Goal: Transaction & Acquisition: Purchase product/service

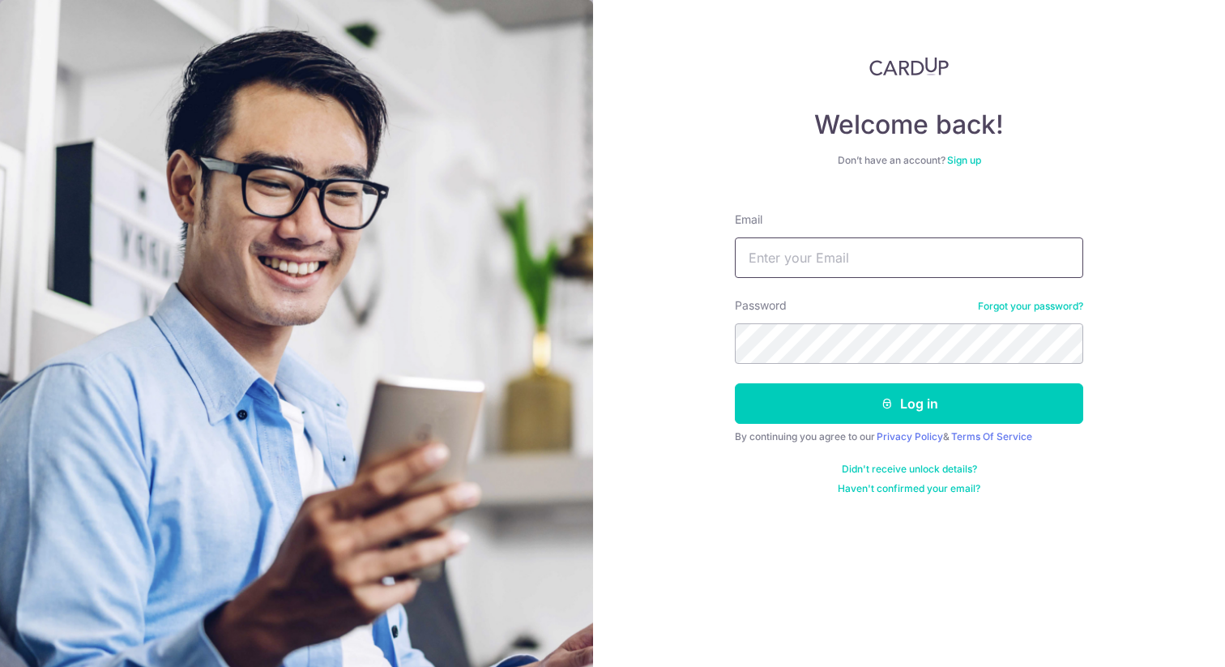
type input "[EMAIL_ADDRESS][DOMAIN_NAME]"
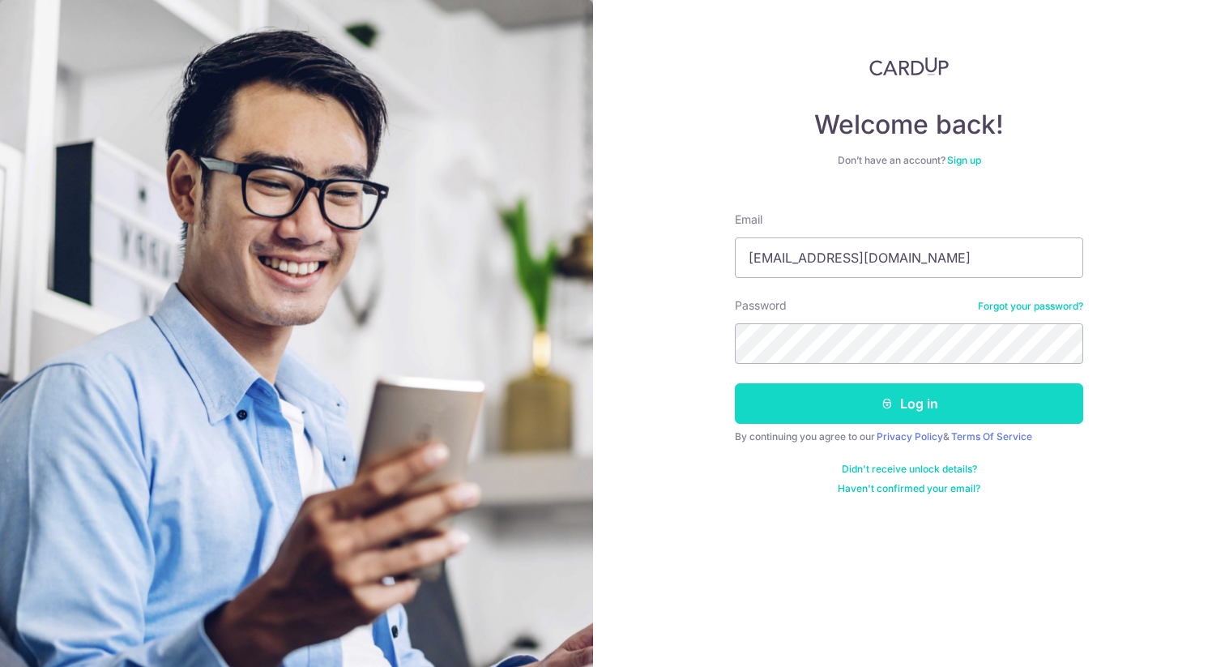
click at [792, 412] on button "Log in" at bounding box center [909, 403] width 348 height 41
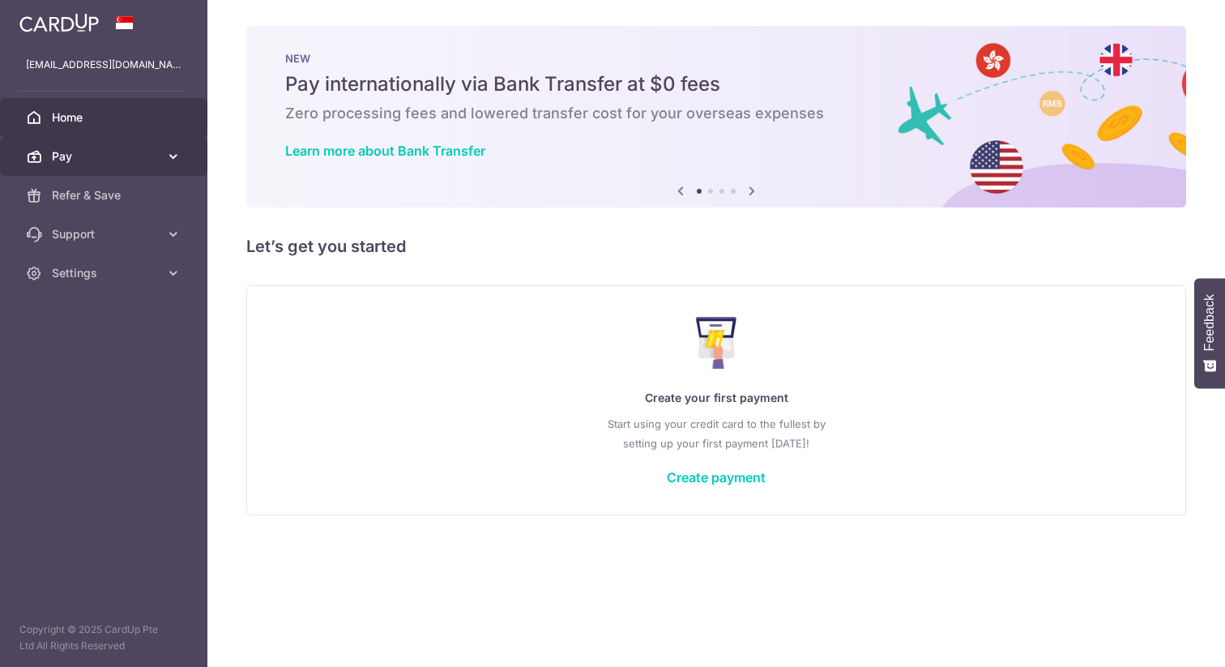
click at [124, 153] on span "Pay" at bounding box center [105, 156] width 107 height 16
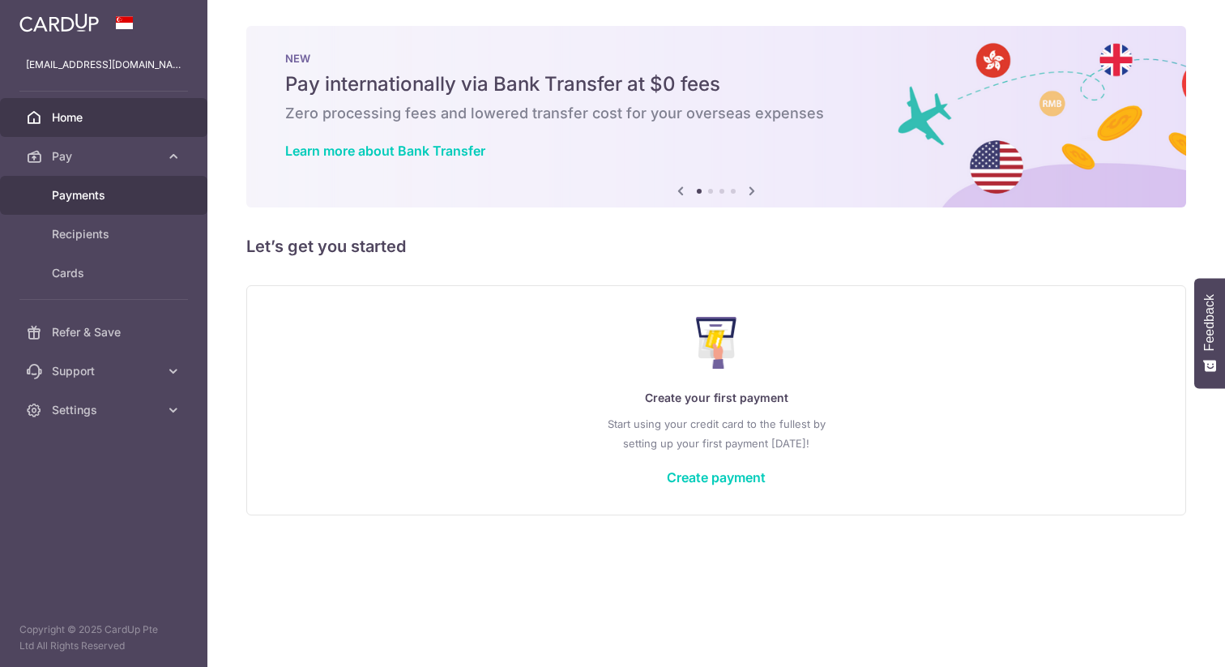
click at [104, 194] on span "Payments" at bounding box center [105, 195] width 107 height 16
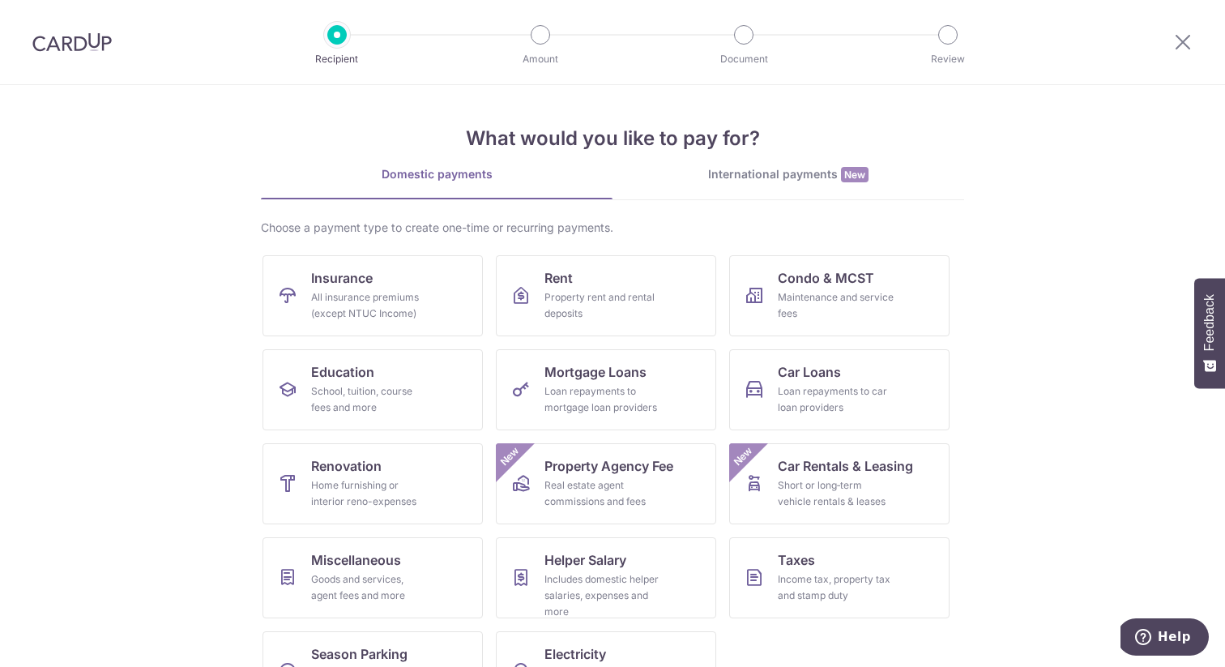
scroll to position [58, 0]
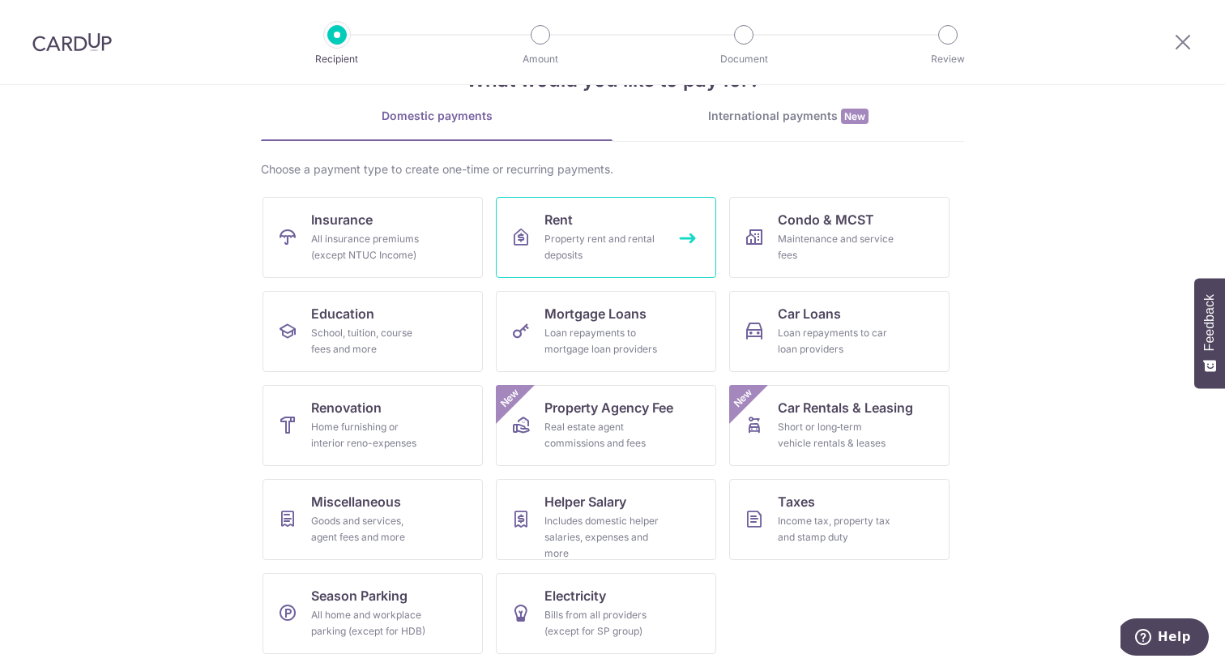
click at [595, 248] on div "Property rent and rental deposits" at bounding box center [602, 247] width 117 height 32
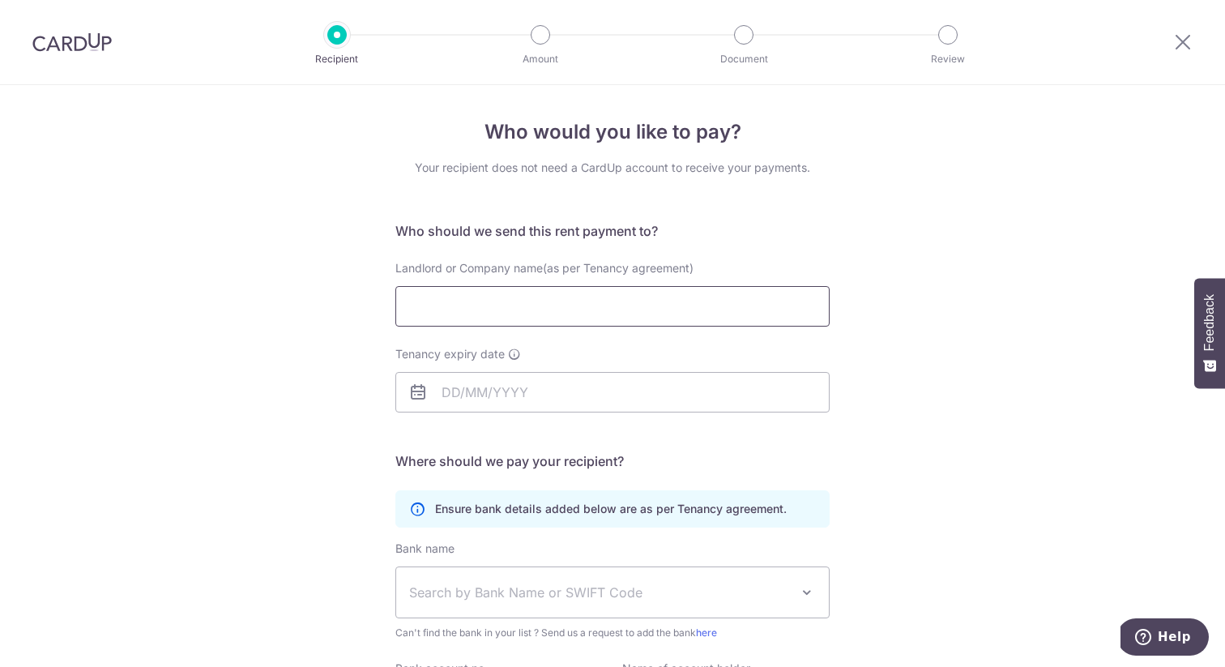
click at [477, 310] on input "Landlord or Company name(as per Tenancy agreement)" at bounding box center [612, 306] width 434 height 41
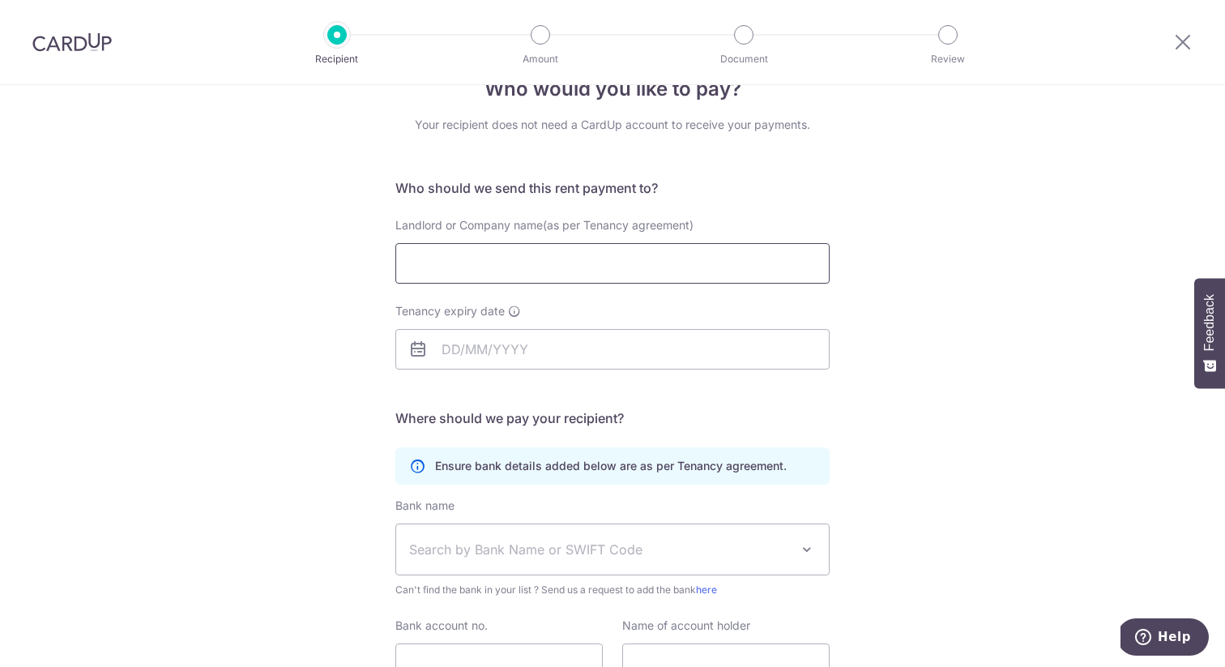
scroll to position [48, 0]
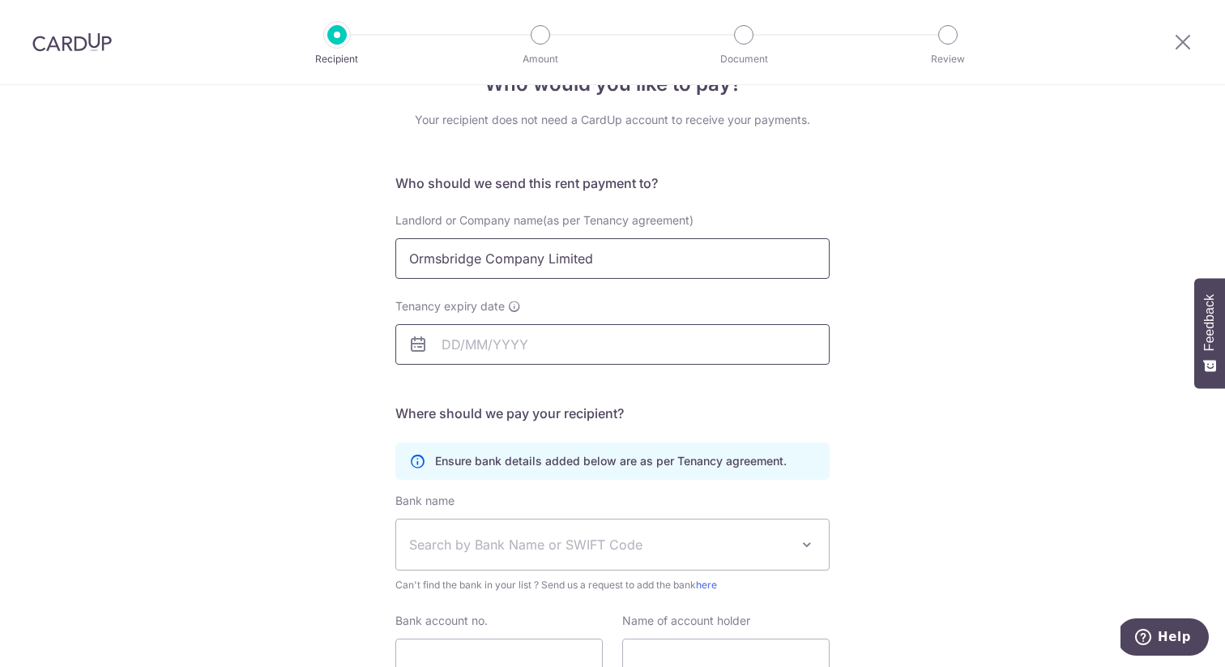
type input "Ormsbridge Company Limited"
click at [500, 345] on input "Tenancy expiry date" at bounding box center [612, 344] width 434 height 41
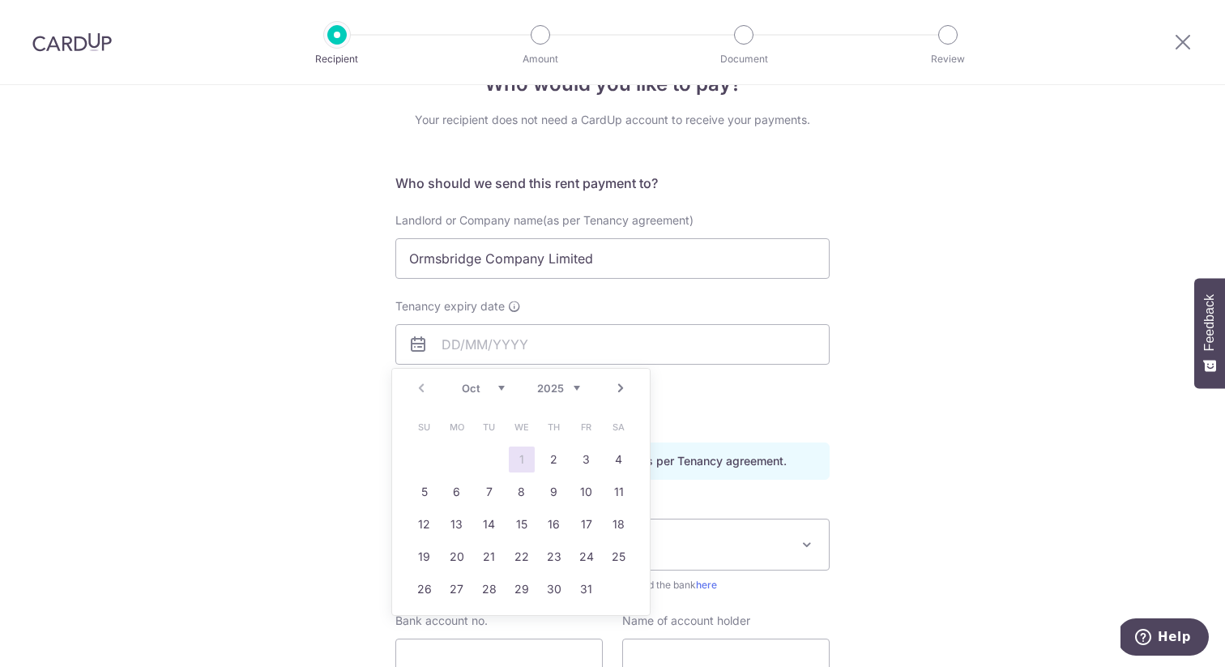
click at [482, 385] on select "Oct Nov Dec" at bounding box center [483, 388] width 43 height 13
click at [462, 382] on select "Oct Nov Dec" at bounding box center [483, 388] width 43 height 13
click at [586, 527] on link "17" at bounding box center [586, 524] width 26 height 26
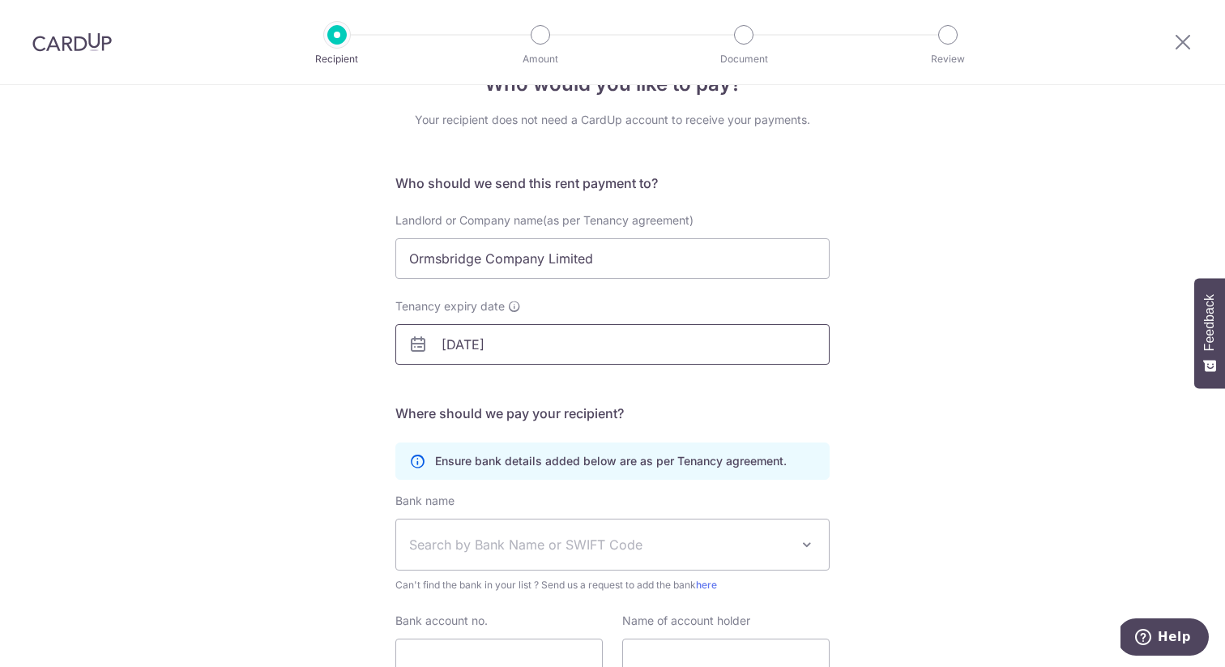
click at [505, 348] on input "17/10/2025" at bounding box center [612, 344] width 434 height 41
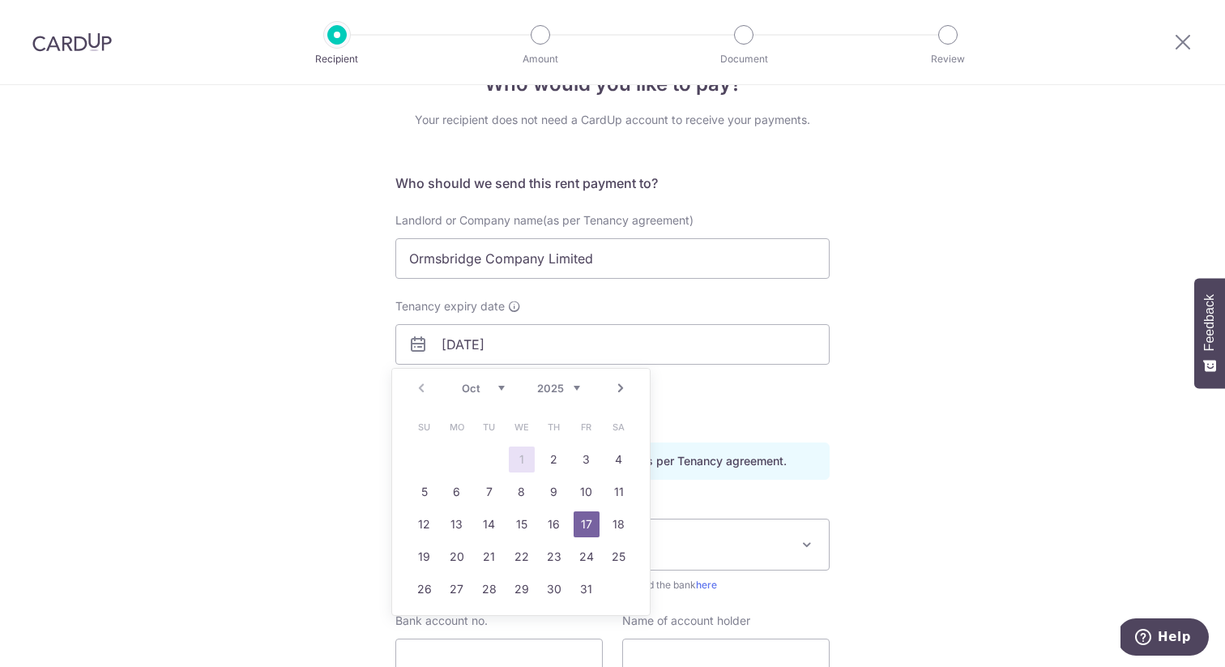
click at [575, 382] on select "2025 2026 2027 2028 2029 2030 2031 2032 2033 2034 2035" at bounding box center [558, 388] width 43 height 13
click at [432, 551] on link "17" at bounding box center [424, 557] width 26 height 26
type input "[DATE]"
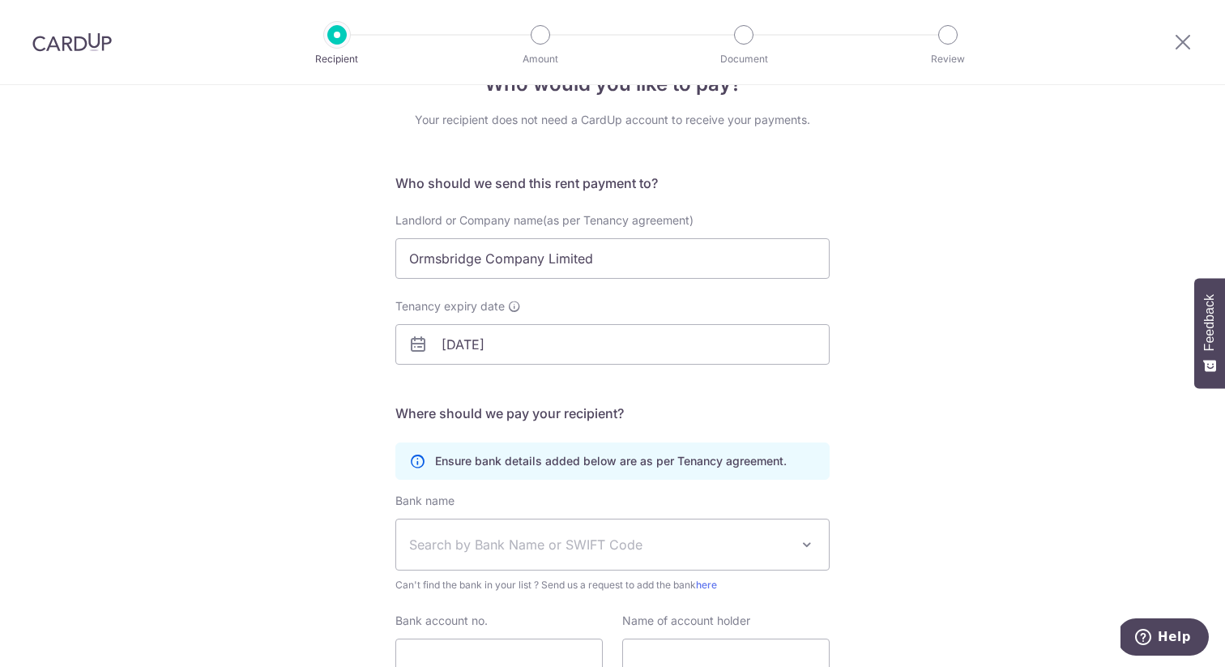
click at [292, 484] on div "Who would you like to pay? Your recipient does not need a CardUp account to rec…" at bounding box center [612, 422] width 1225 height 771
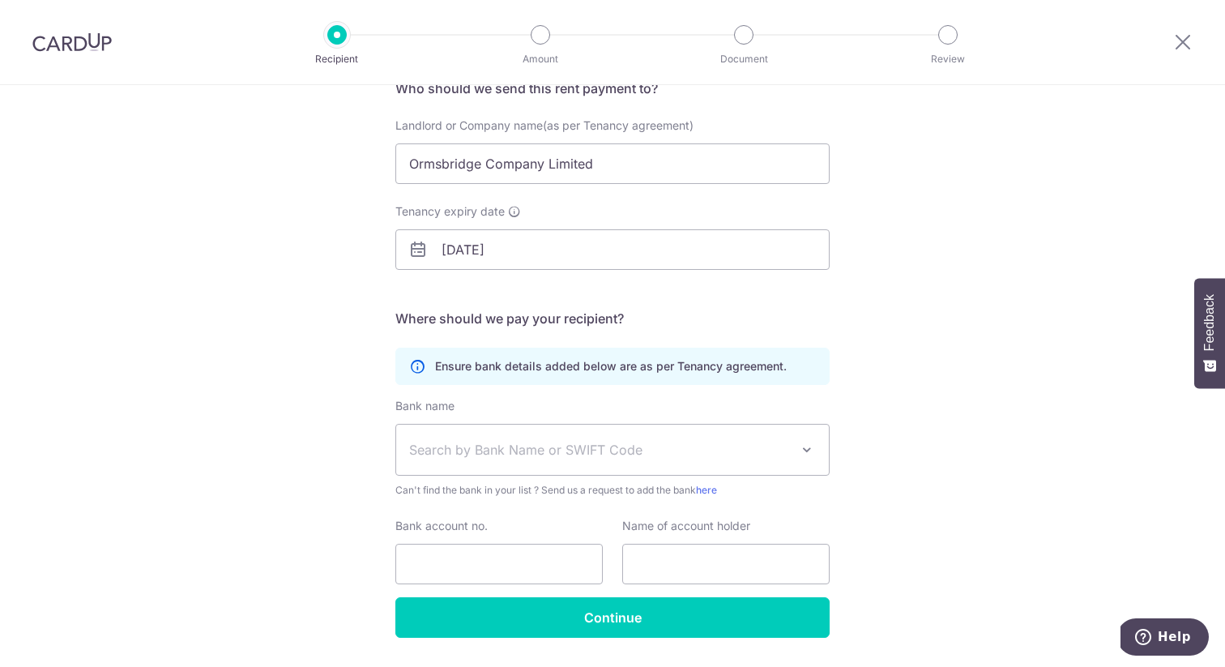
scroll to position [190, 0]
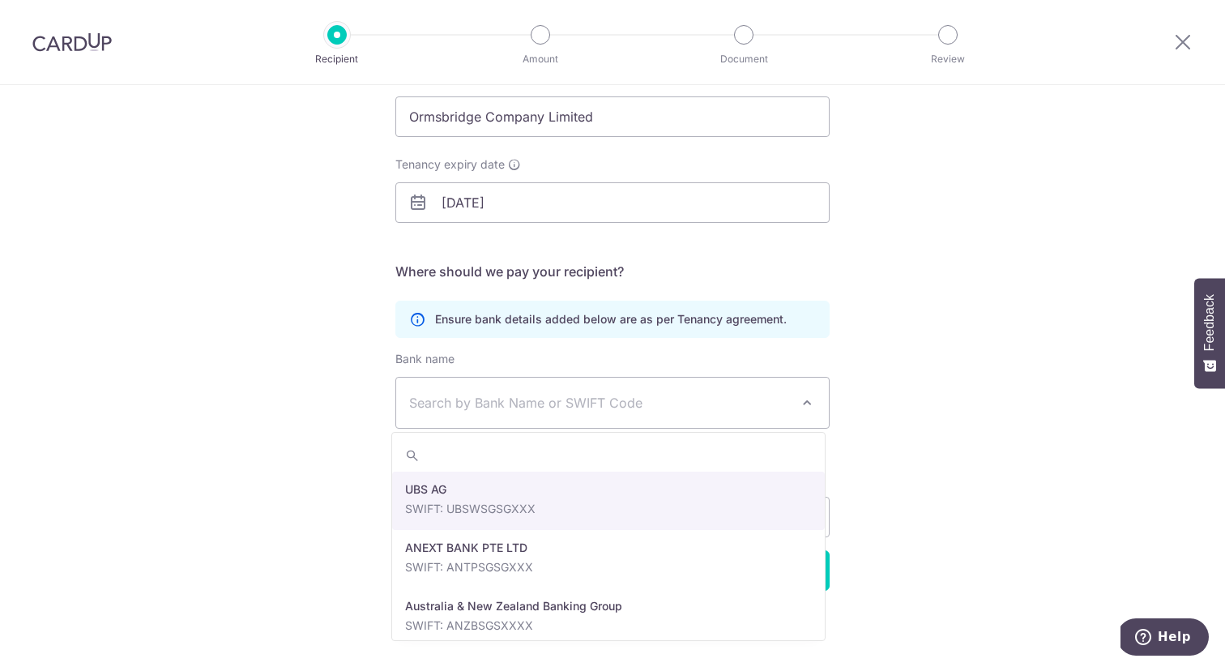
click at [465, 410] on span "Search by Bank Name or SWIFT Code" at bounding box center [599, 402] width 381 height 19
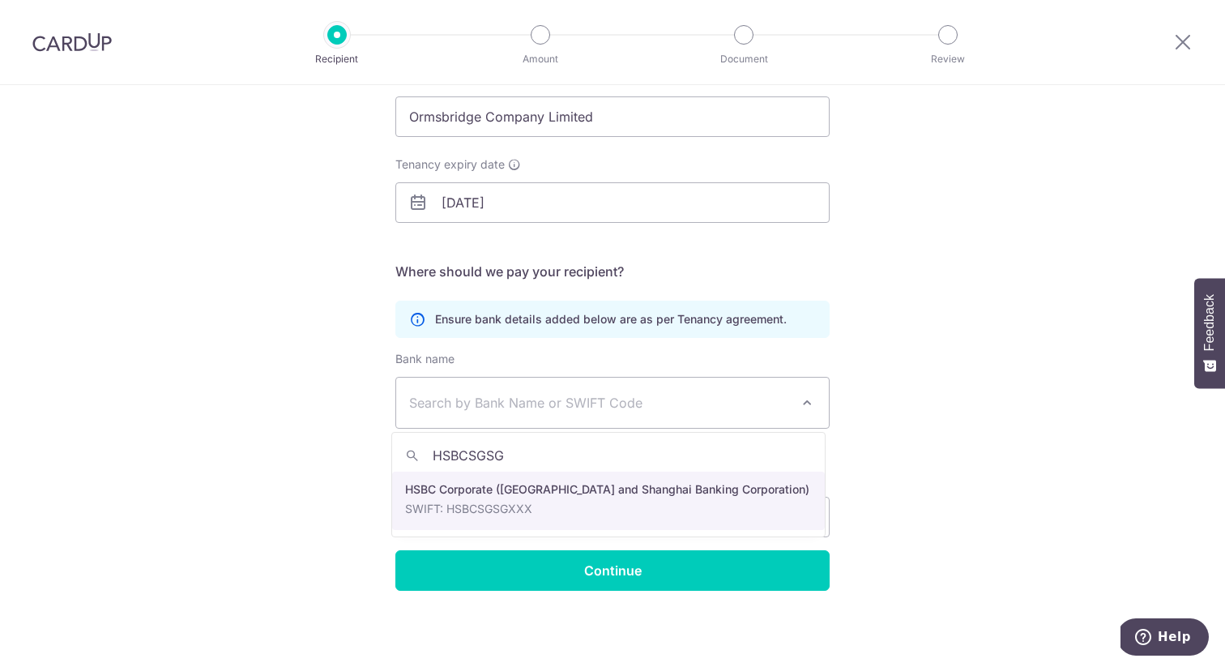
type input "HSBCSGSG"
drag, startPoint x: 524, startPoint y: 500, endPoint x: 425, endPoint y: 512, distance: 99.6
select select "9"
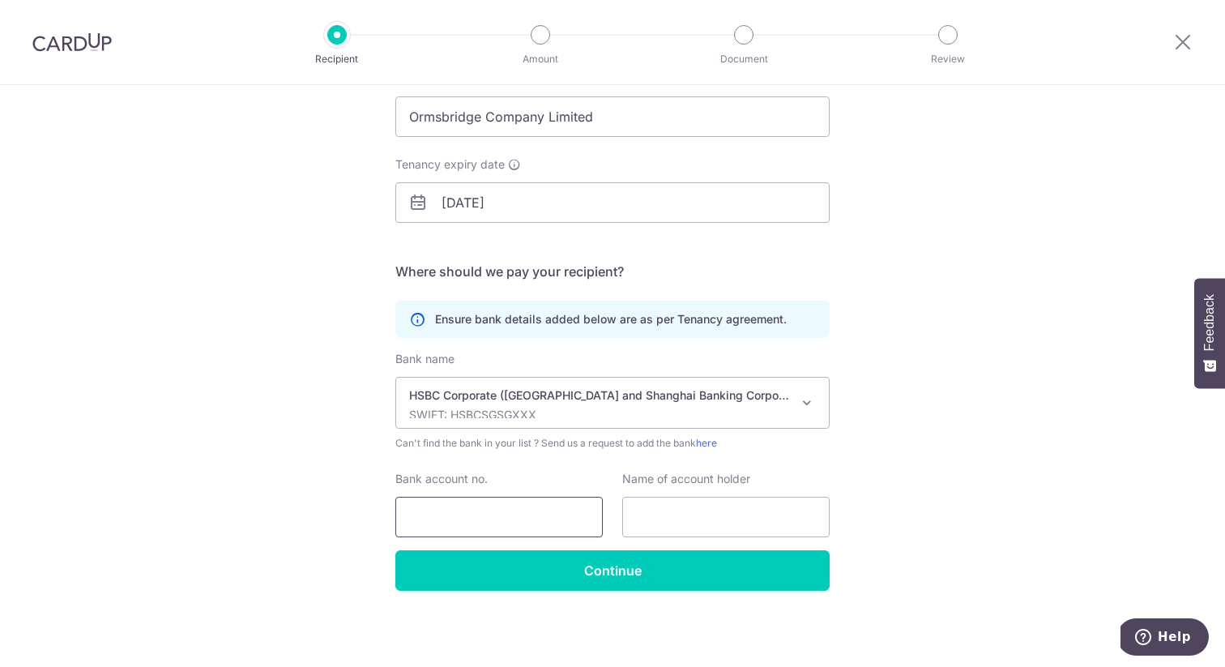
click at [425, 513] on input "Bank account no." at bounding box center [498, 517] width 207 height 41
type input "141296566001"
click at [743, 508] on input "text" at bounding box center [725, 517] width 207 height 41
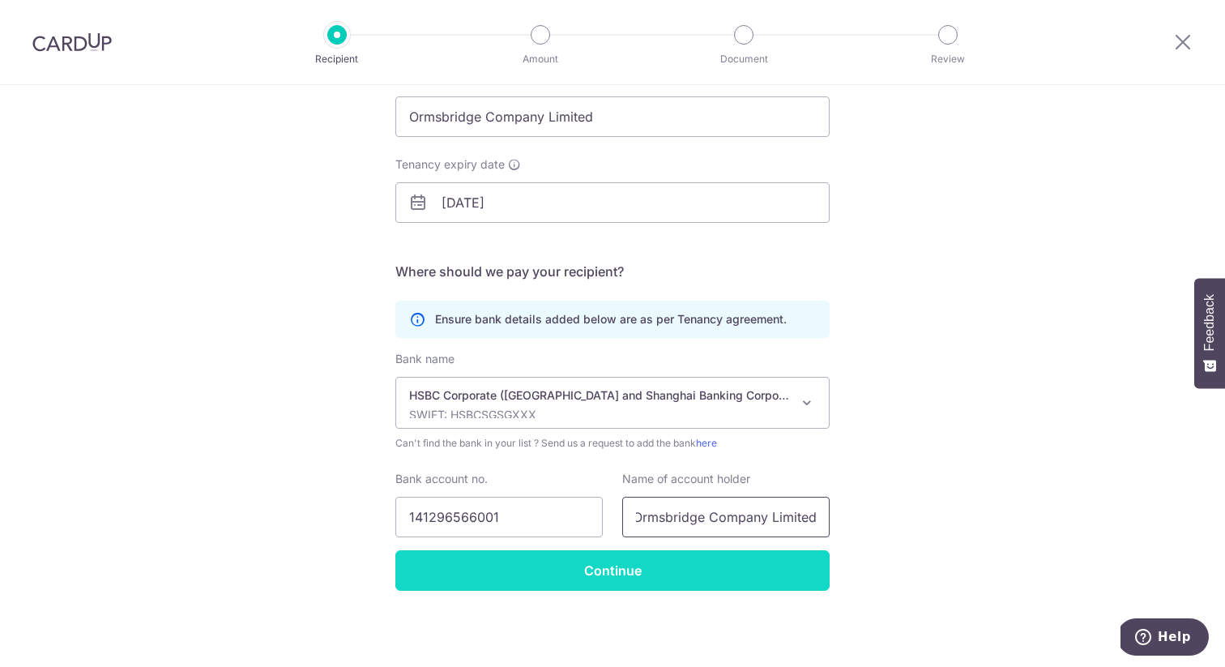
type input "Ormsbridge Company Limited"
click at [723, 572] on input "Continue" at bounding box center [612, 570] width 434 height 41
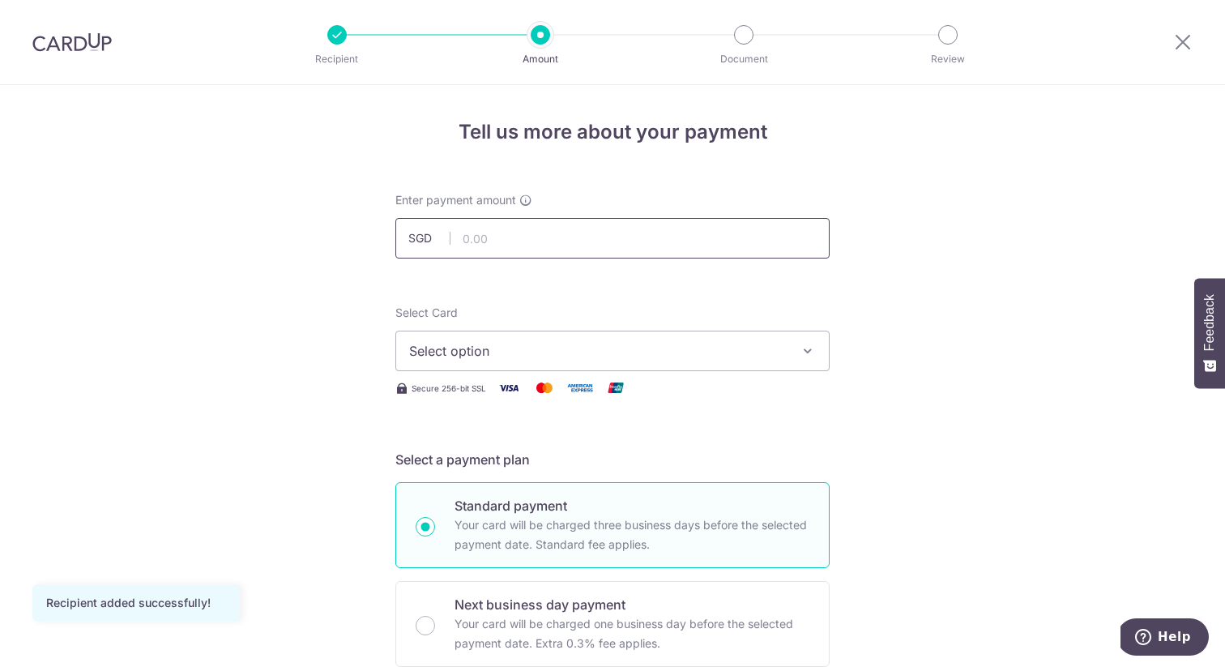
click at [518, 246] on input "text" at bounding box center [612, 238] width 434 height 41
type input "2,700.00"
click at [478, 345] on span "Select option" at bounding box center [597, 350] width 377 height 19
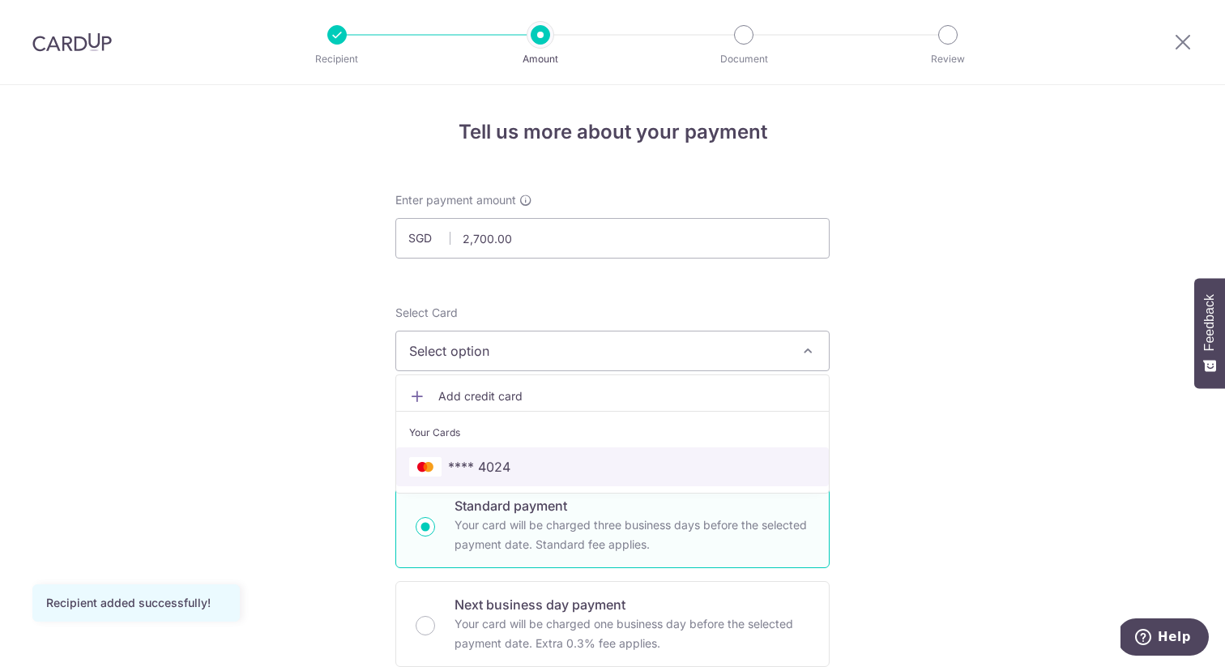
click at [492, 462] on span "**** 4024" at bounding box center [479, 466] width 62 height 19
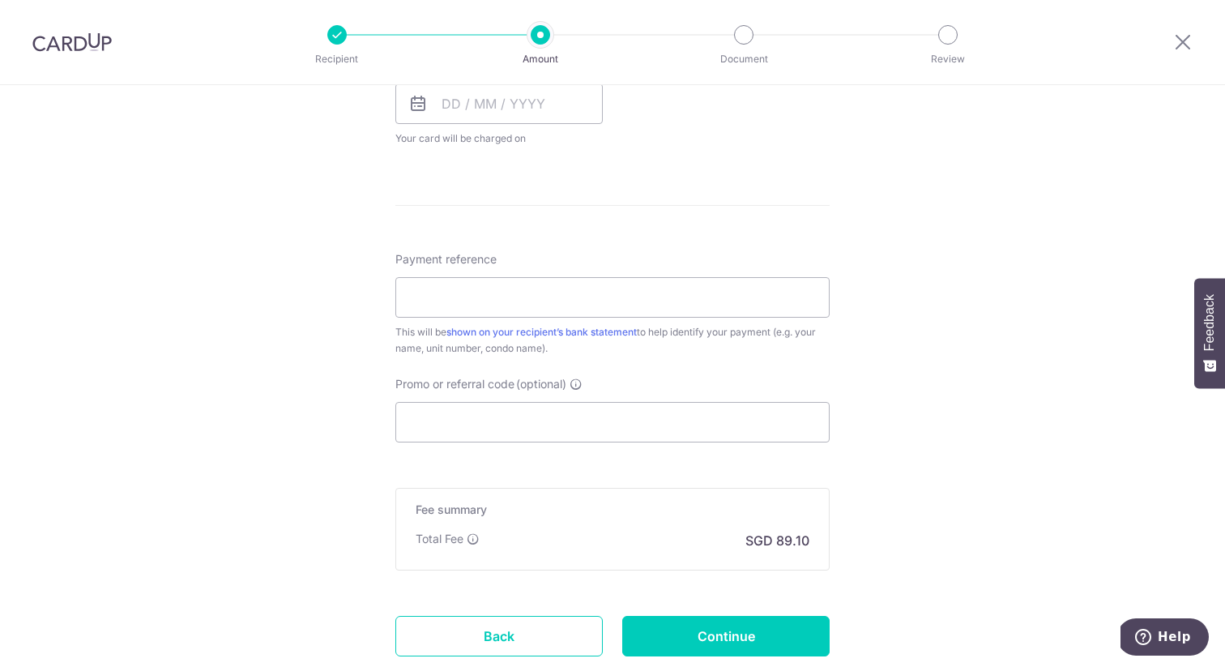
scroll to position [809, 0]
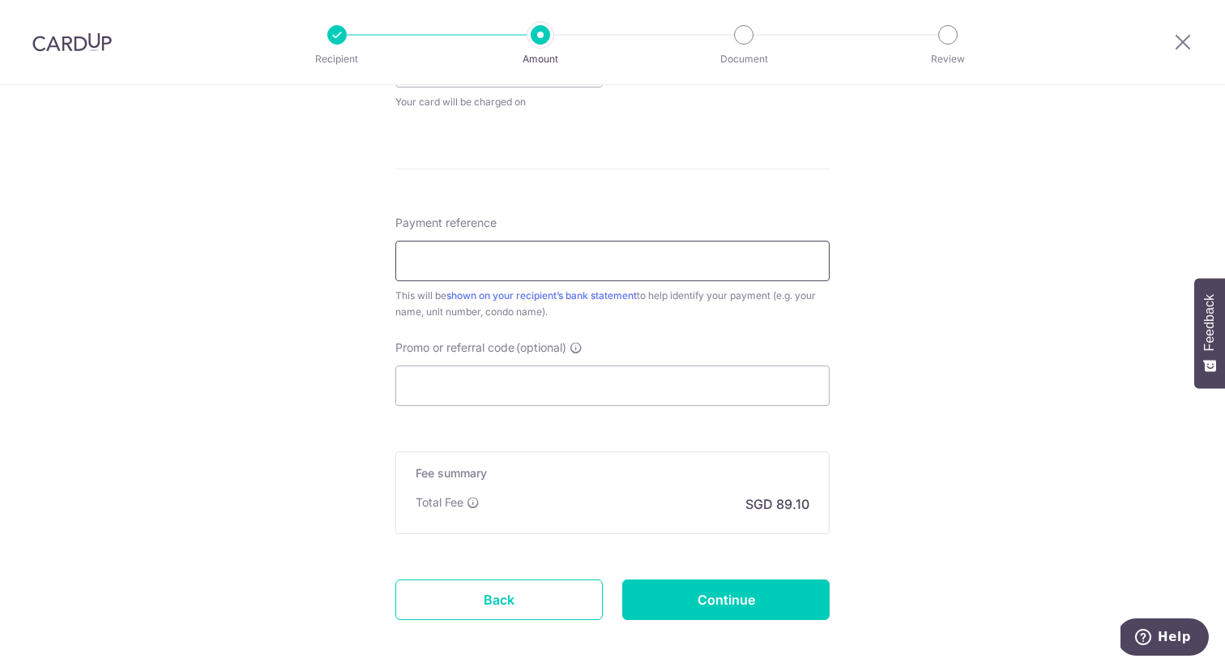
click at [468, 250] on input "Payment reference" at bounding box center [612, 261] width 434 height 41
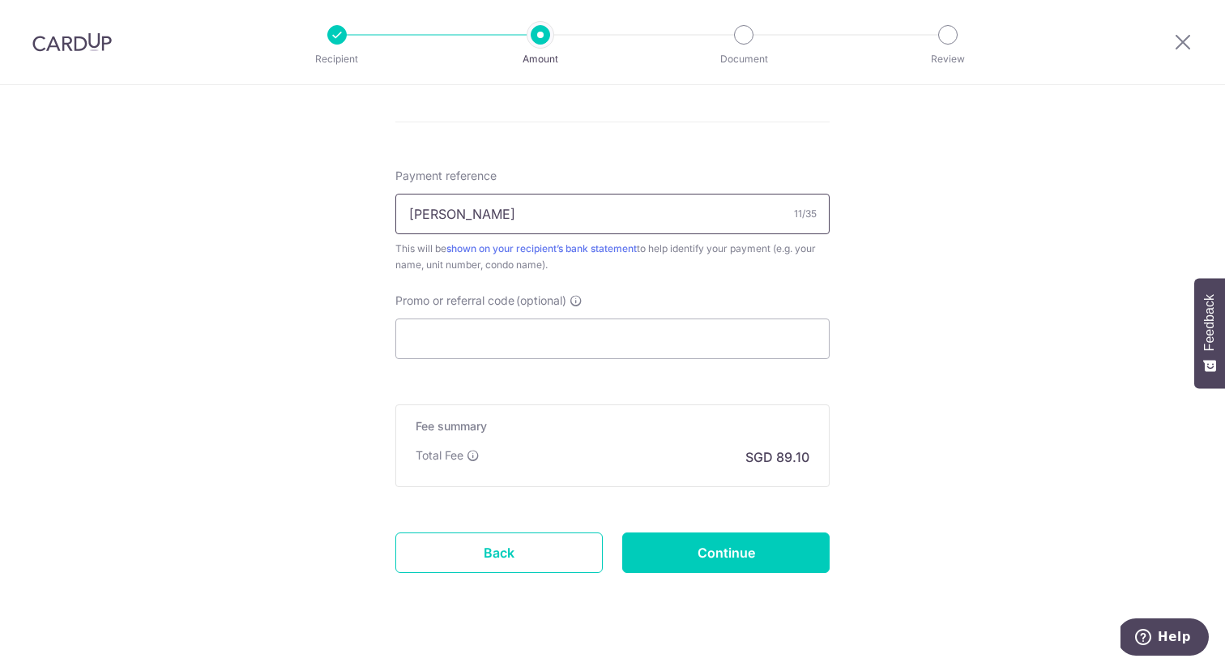
scroll to position [861, 0]
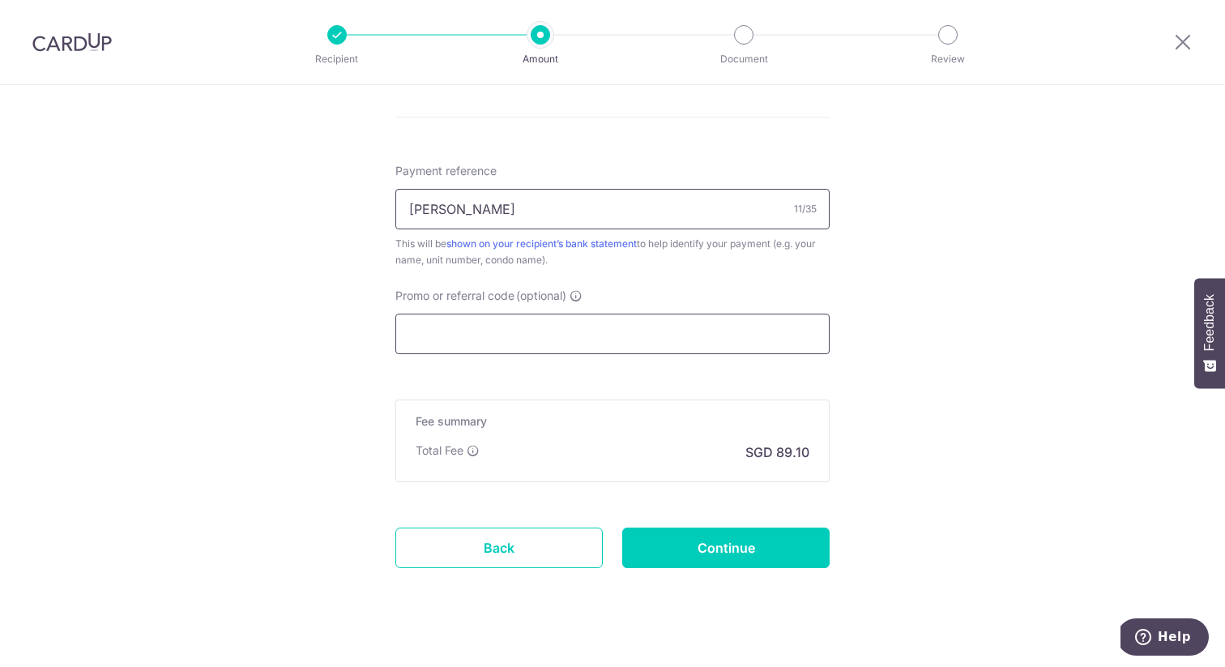
type input "[PERSON_NAME]"
click at [451, 347] on input "Promo or referral code (optional)" at bounding box center [612, 333] width 434 height 41
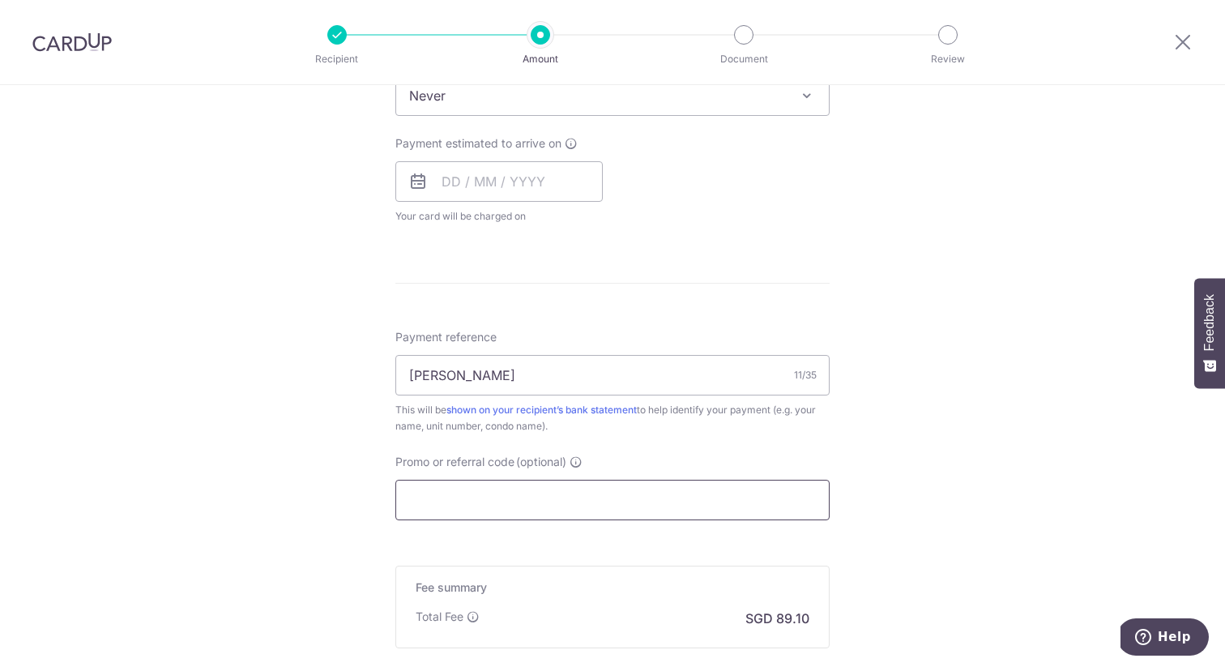
scroll to position [884, 0]
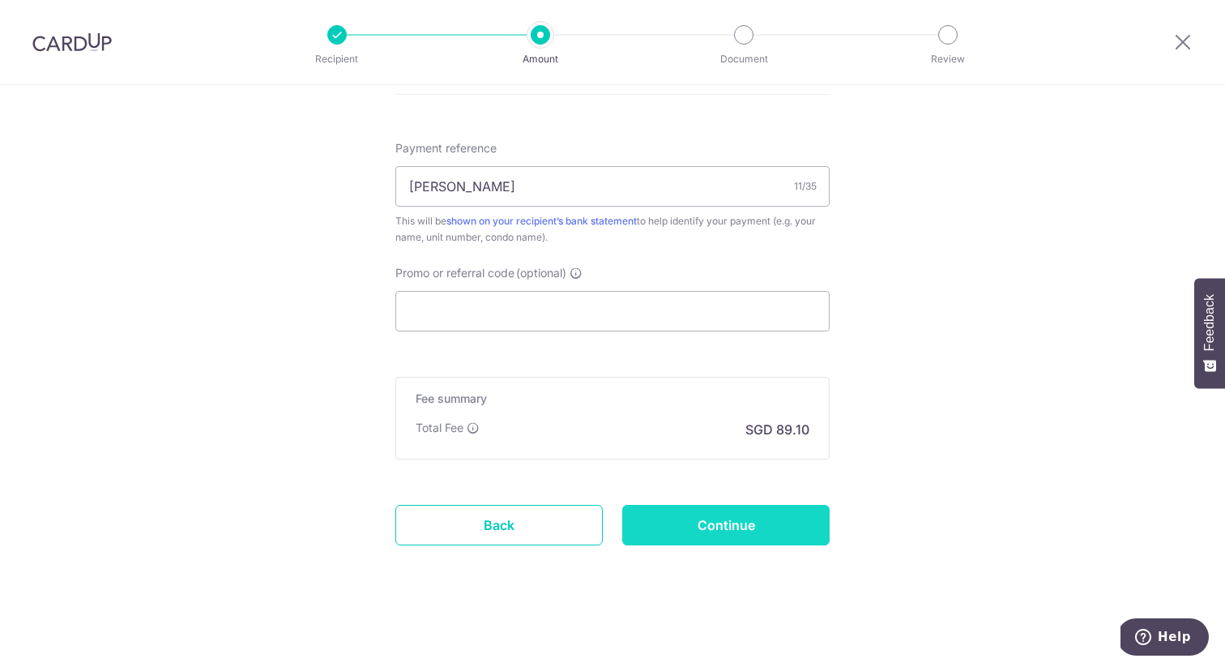
click at [662, 522] on input "Continue" at bounding box center [725, 525] width 207 height 41
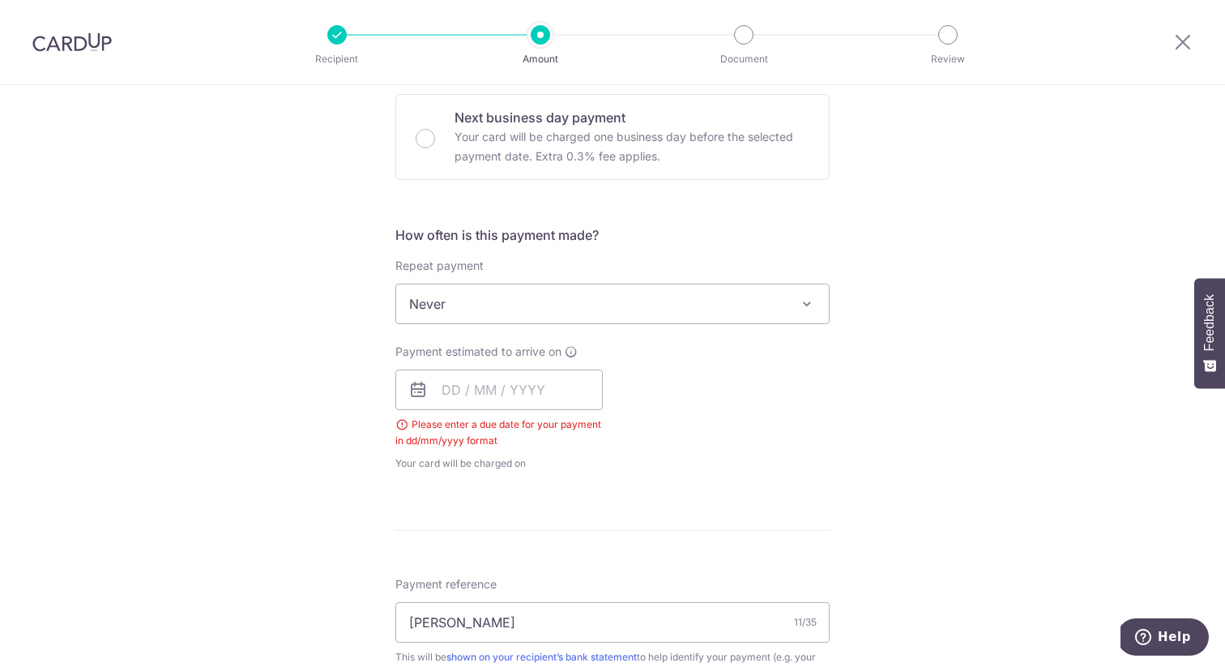
scroll to position [475, 0]
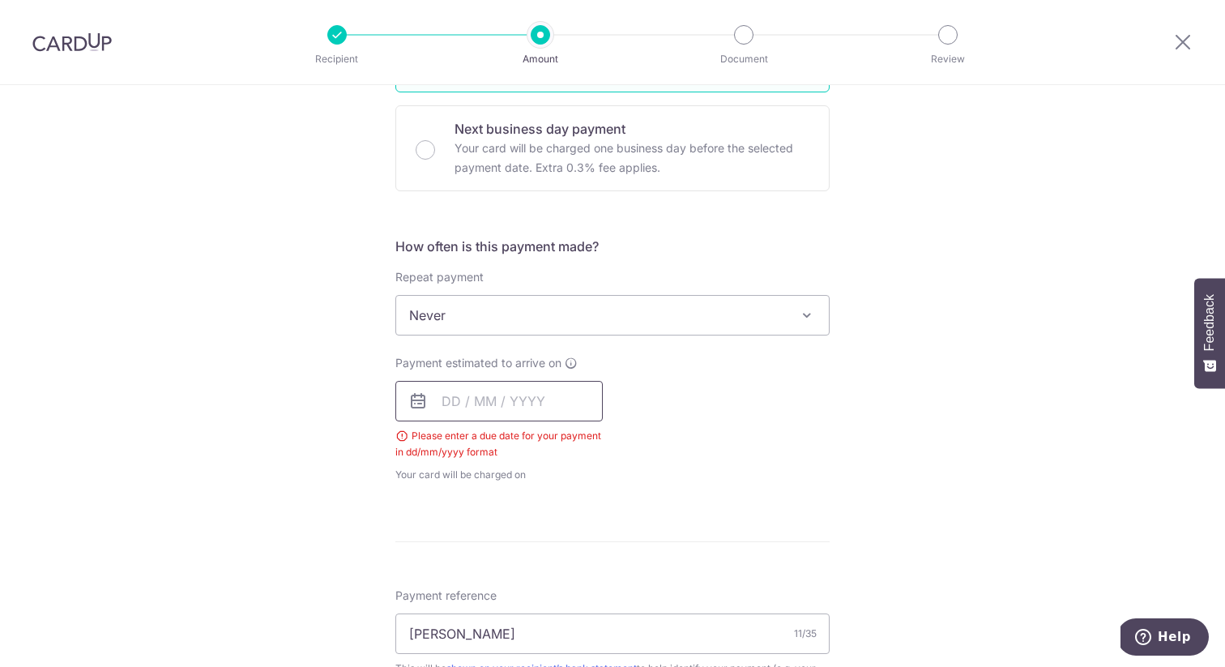
click at [467, 408] on input "text" at bounding box center [498, 401] width 207 height 41
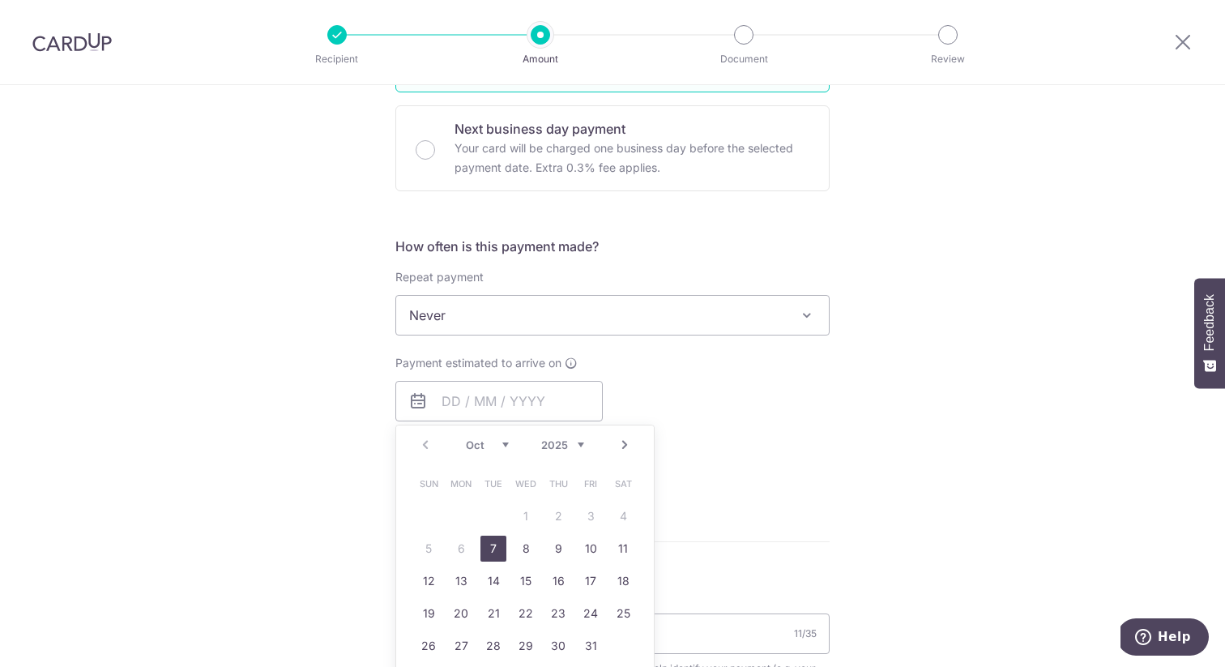
click at [339, 419] on div "Tell us more about your payment Enter payment amount SGD 2,700.00 2700.00 Selec…" at bounding box center [612, 362] width 1225 height 1504
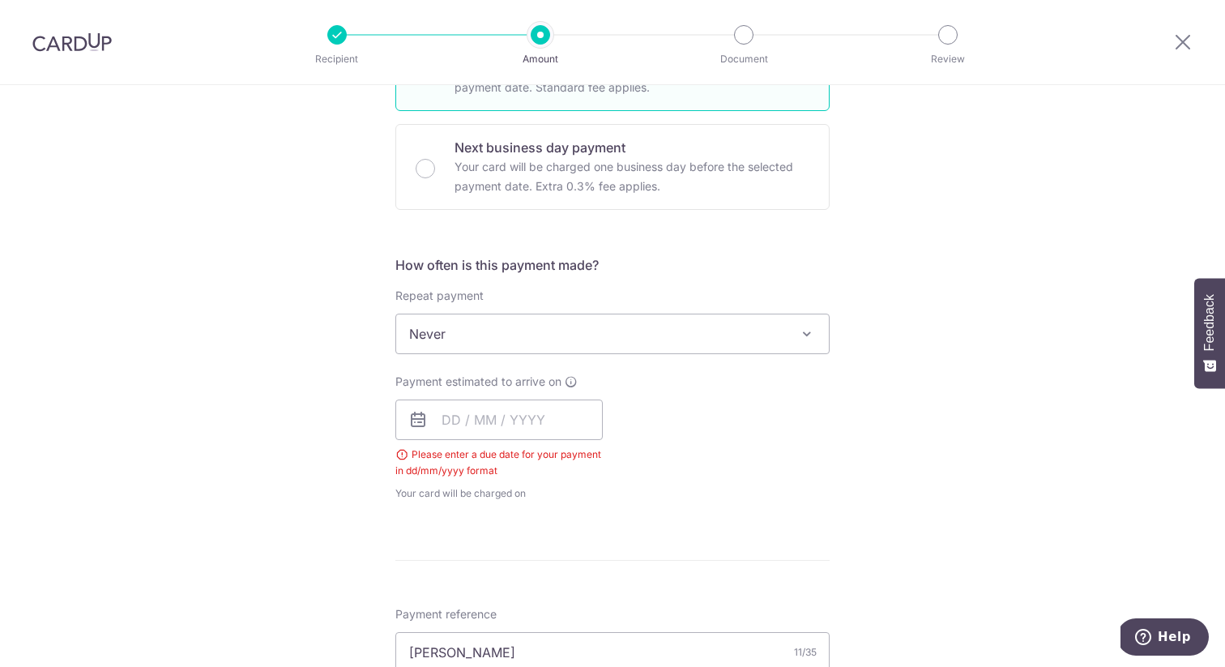
scroll to position [474, 0]
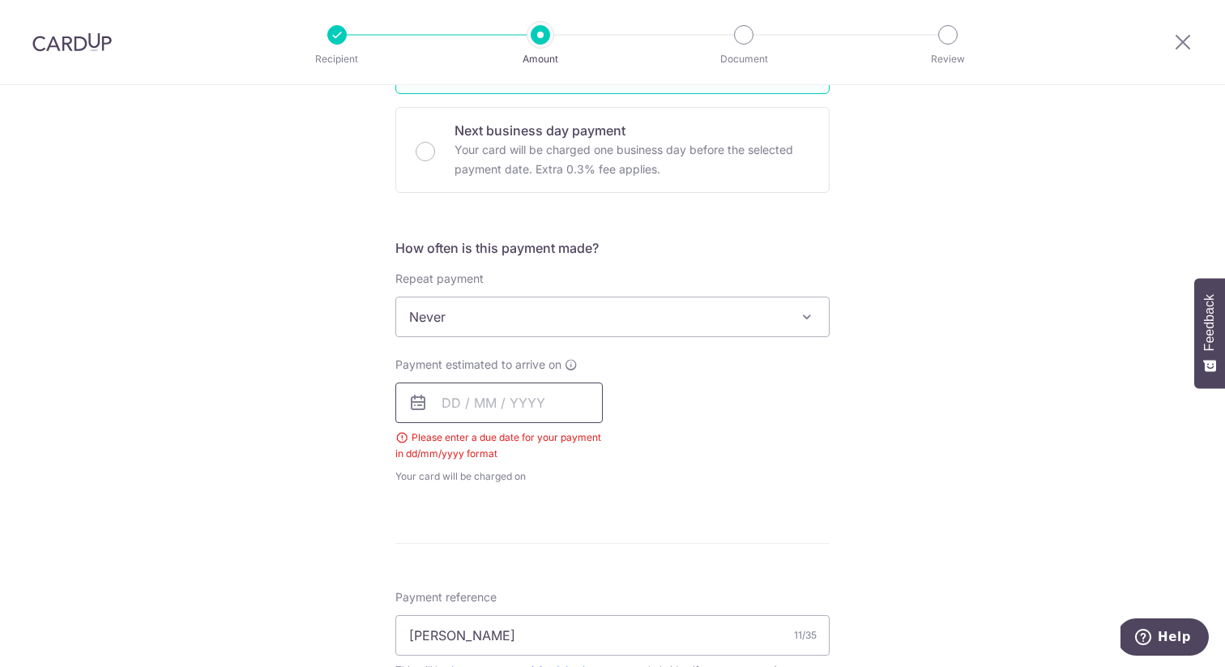
click at [446, 399] on input "text" at bounding box center [498, 402] width 207 height 41
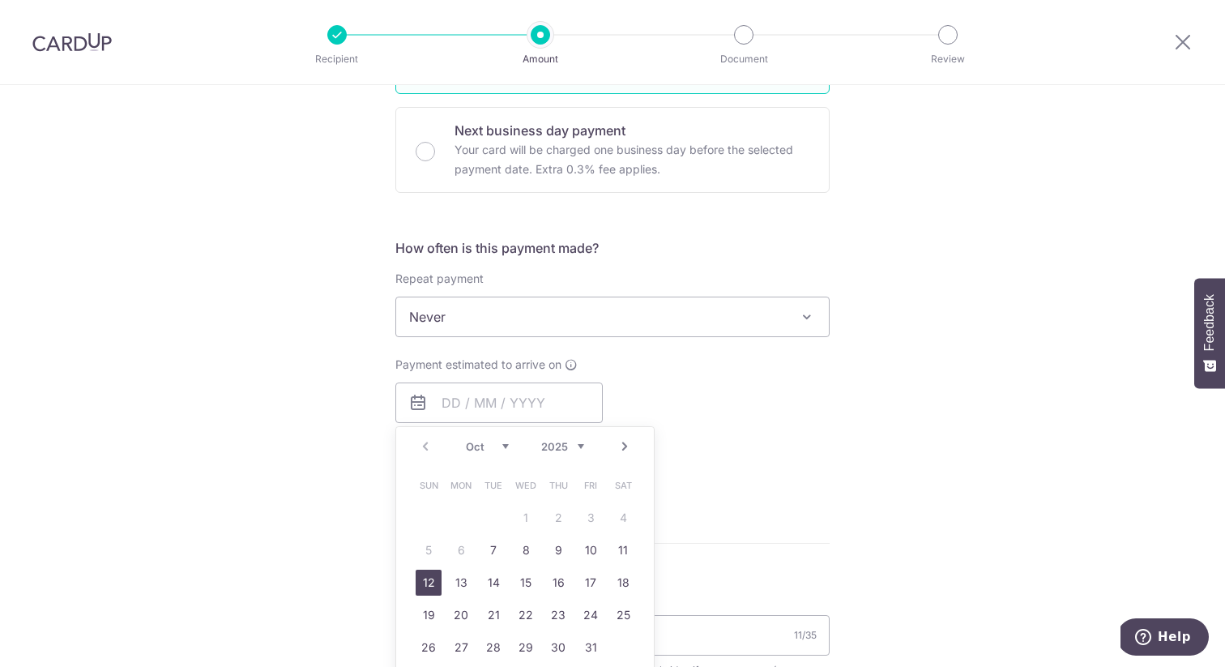
click at [432, 579] on link "12" at bounding box center [429, 582] width 26 height 26
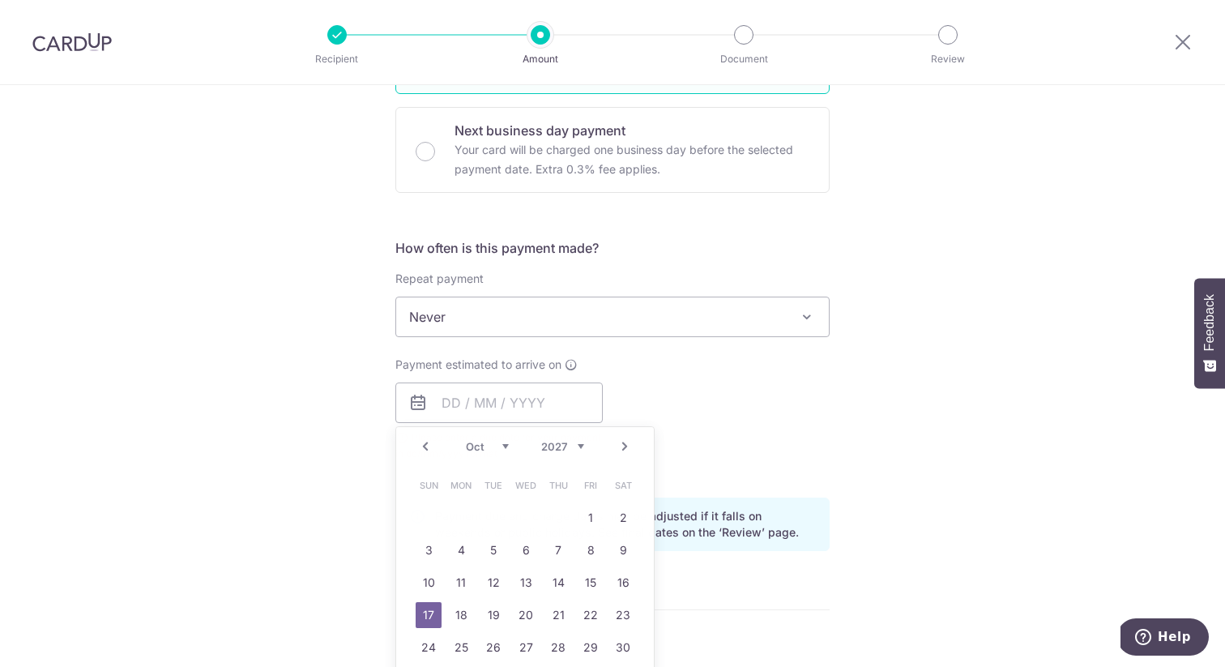
type input "[DATE]"
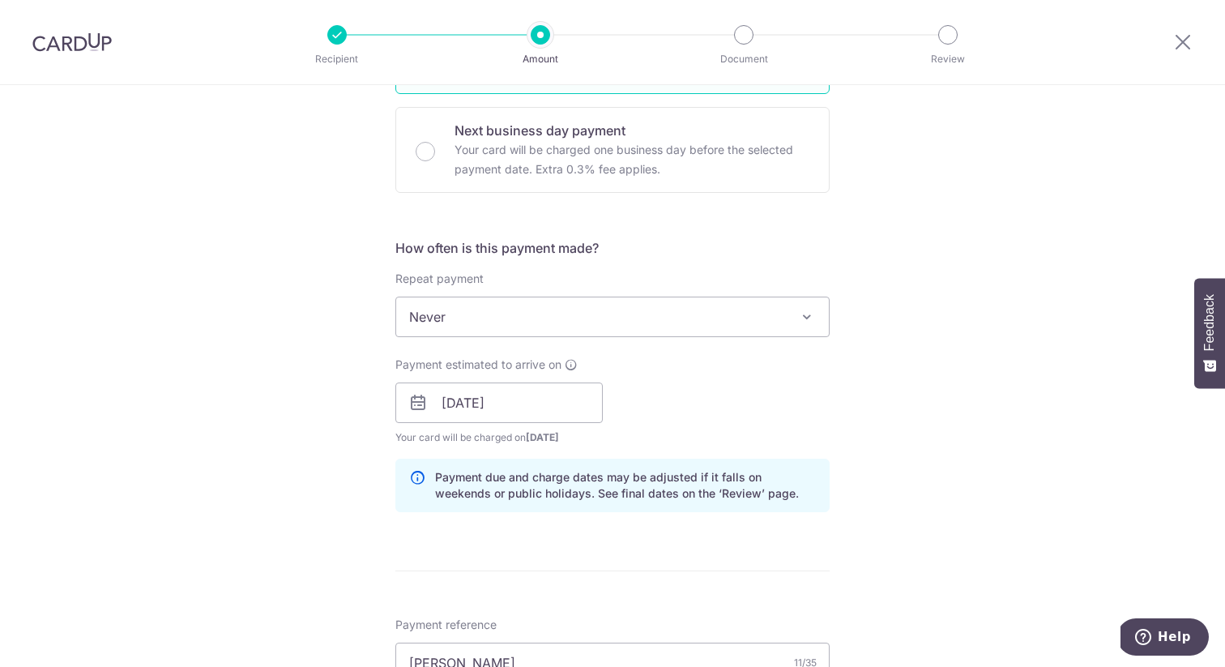
click at [329, 504] on div "Tell us more about your payment Enter payment amount SGD 2,700.00 2700.00 Selec…" at bounding box center [612, 377] width 1225 height 1532
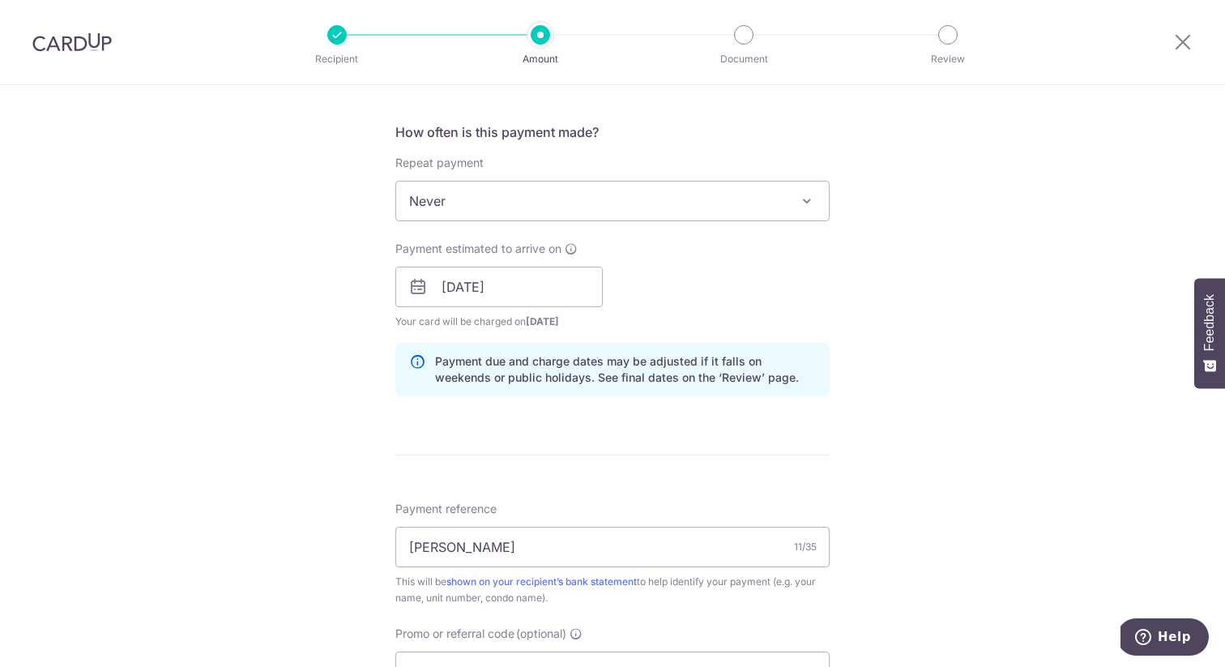
scroll to position [950, 0]
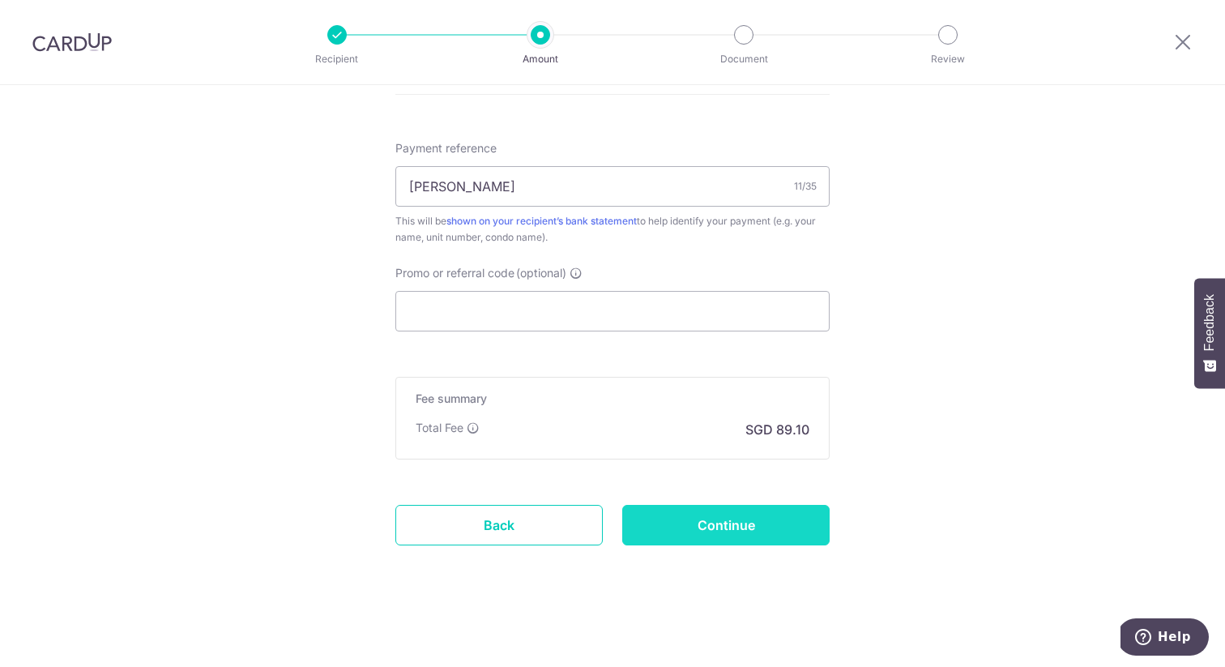
click at [746, 532] on input "Continue" at bounding box center [725, 525] width 207 height 41
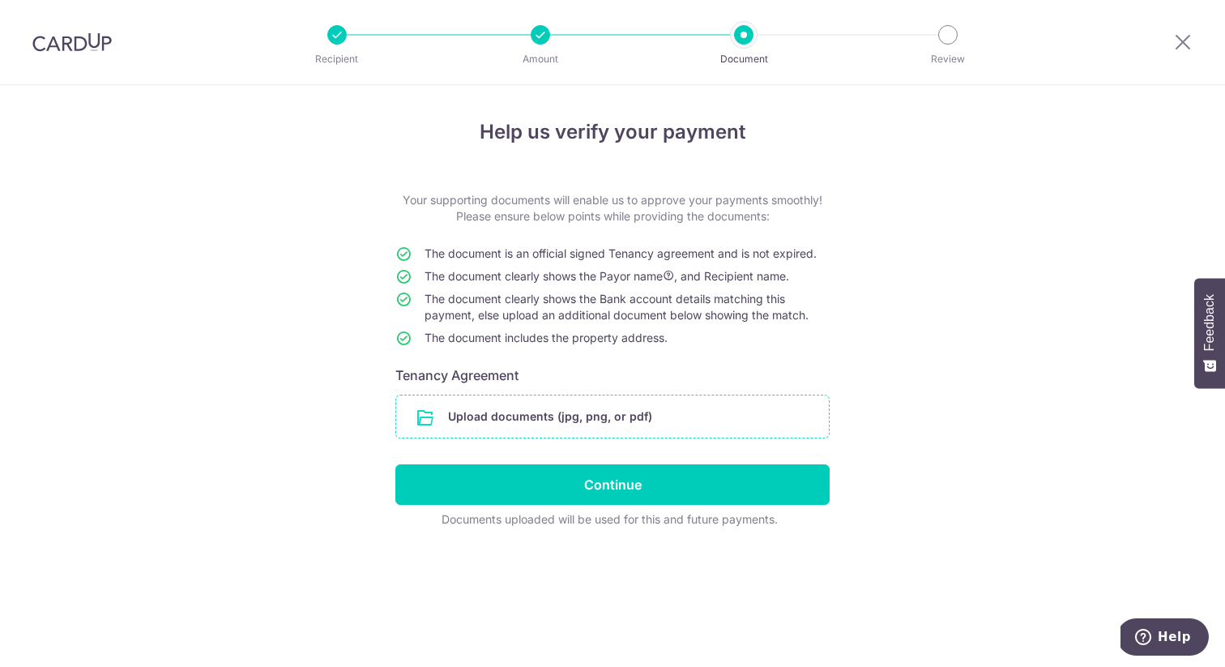
click at [471, 416] on input "file" at bounding box center [612, 416] width 433 height 42
click at [557, 414] on input "file" at bounding box center [612, 416] width 433 height 42
click at [69, 42] on img at bounding box center [71, 41] width 79 height 19
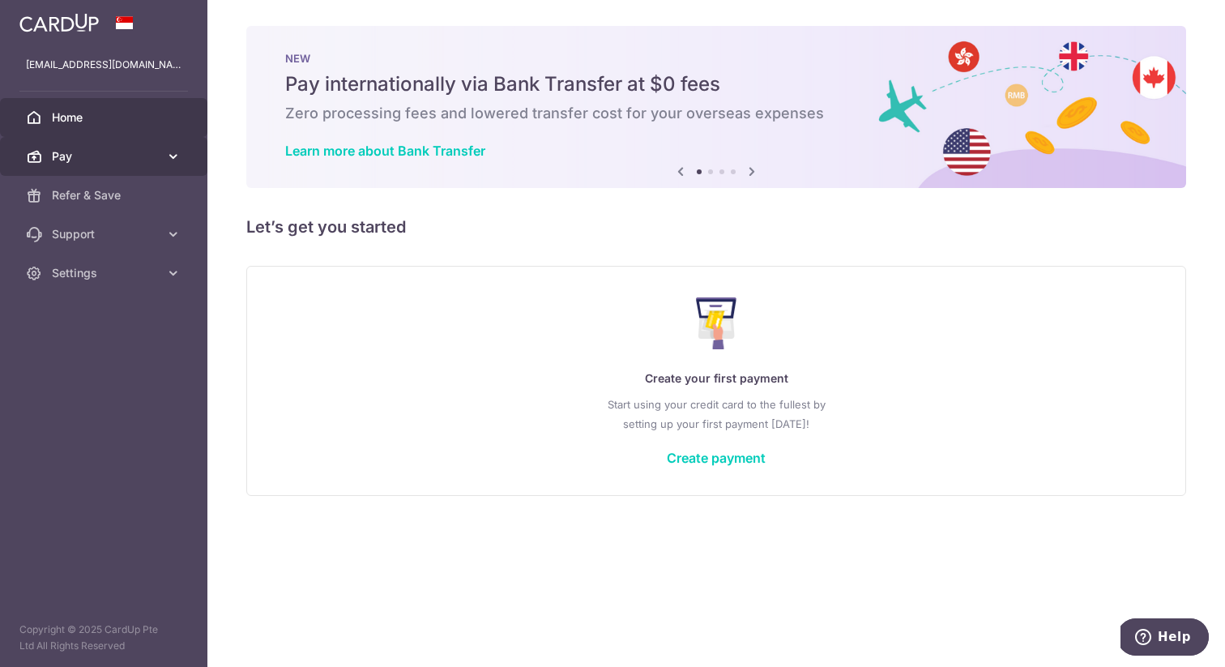
click at [153, 162] on span "Pay" at bounding box center [105, 156] width 107 height 16
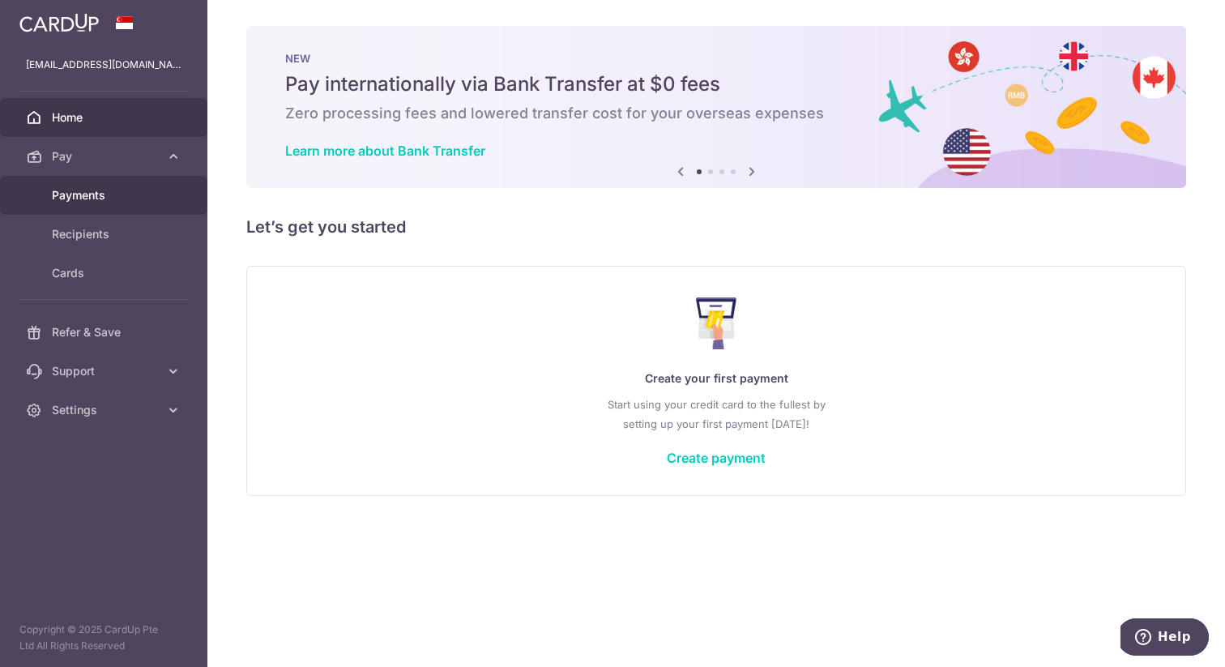
click at [104, 200] on span "Payments" at bounding box center [105, 195] width 107 height 16
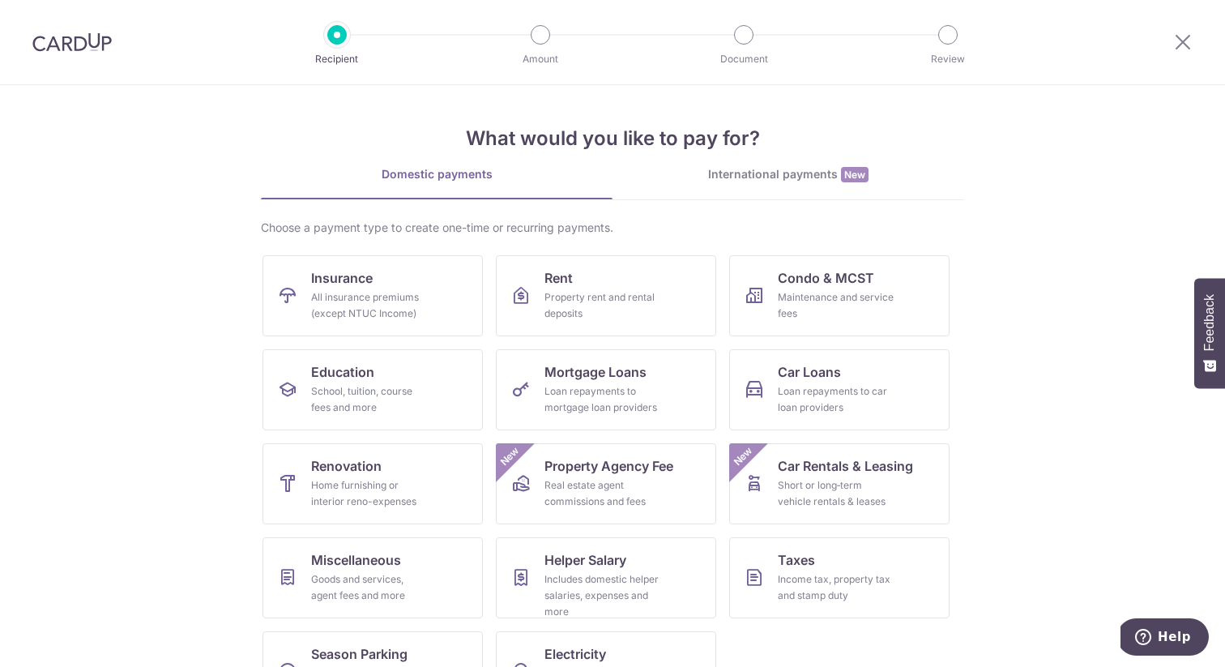
scroll to position [58, 0]
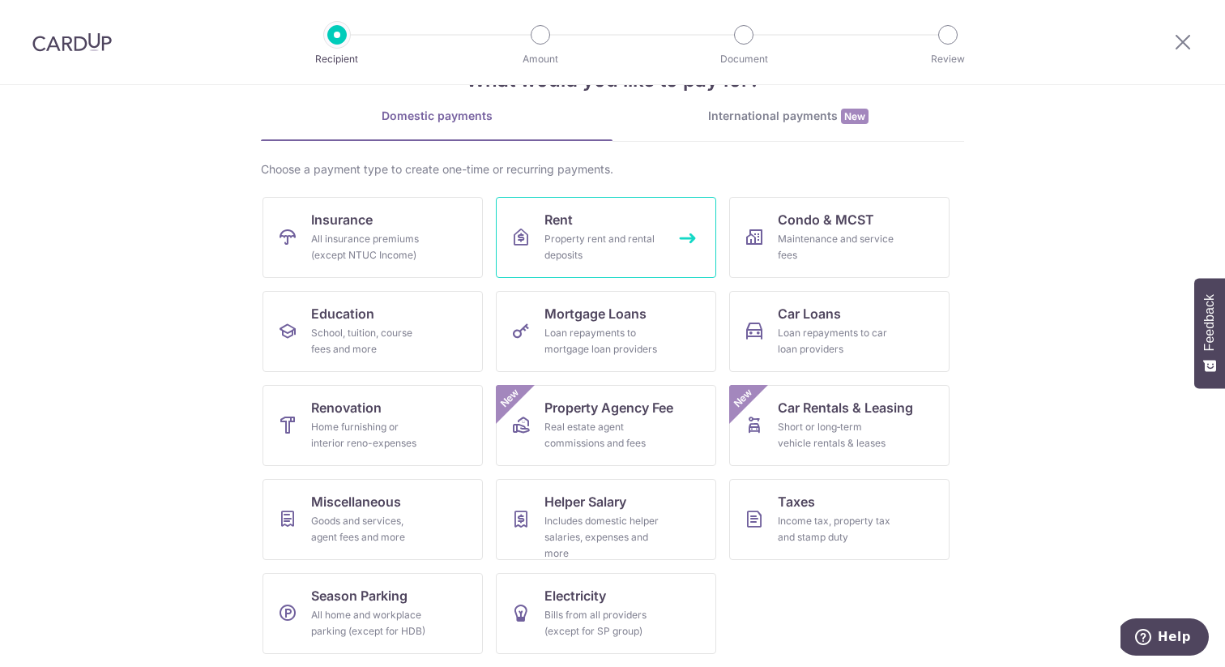
click at [554, 238] on div "Property rent and rental deposits" at bounding box center [602, 247] width 117 height 32
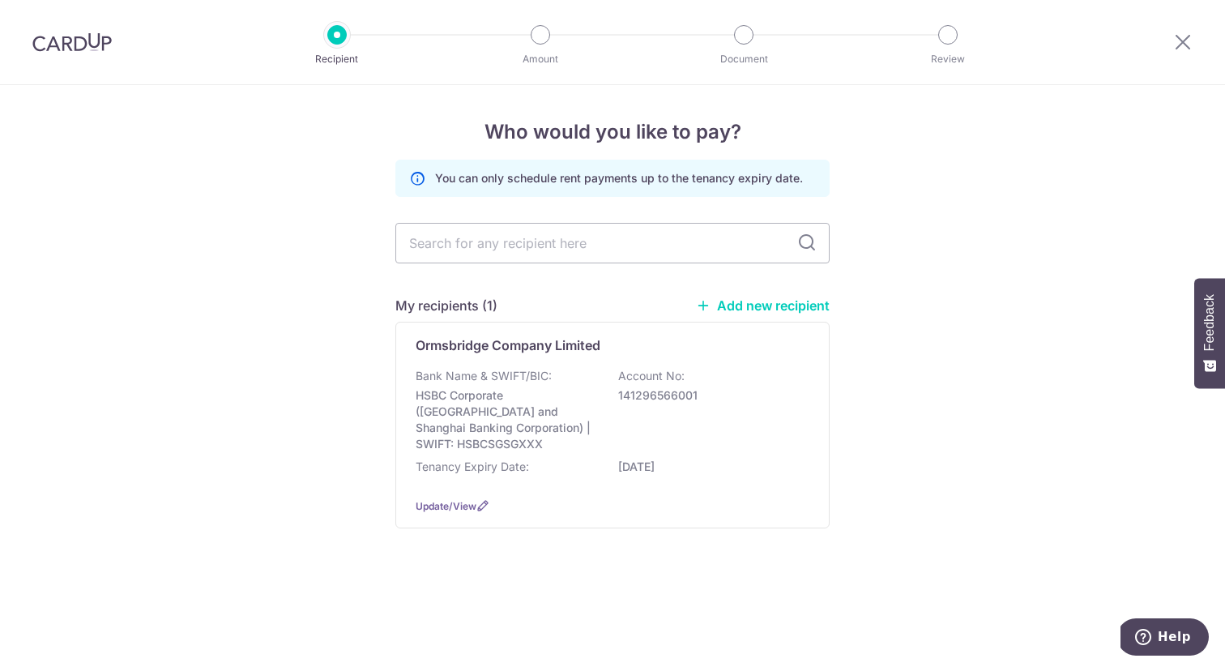
click at [554, 238] on input "text" at bounding box center [612, 243] width 434 height 41
click at [367, 364] on div "Who would you like to pay? You can only schedule rent payments up to the tenanc…" at bounding box center [612, 376] width 1225 height 582
click at [473, 340] on p "Ormsbridge Company Limited" at bounding box center [508, 344] width 185 height 19
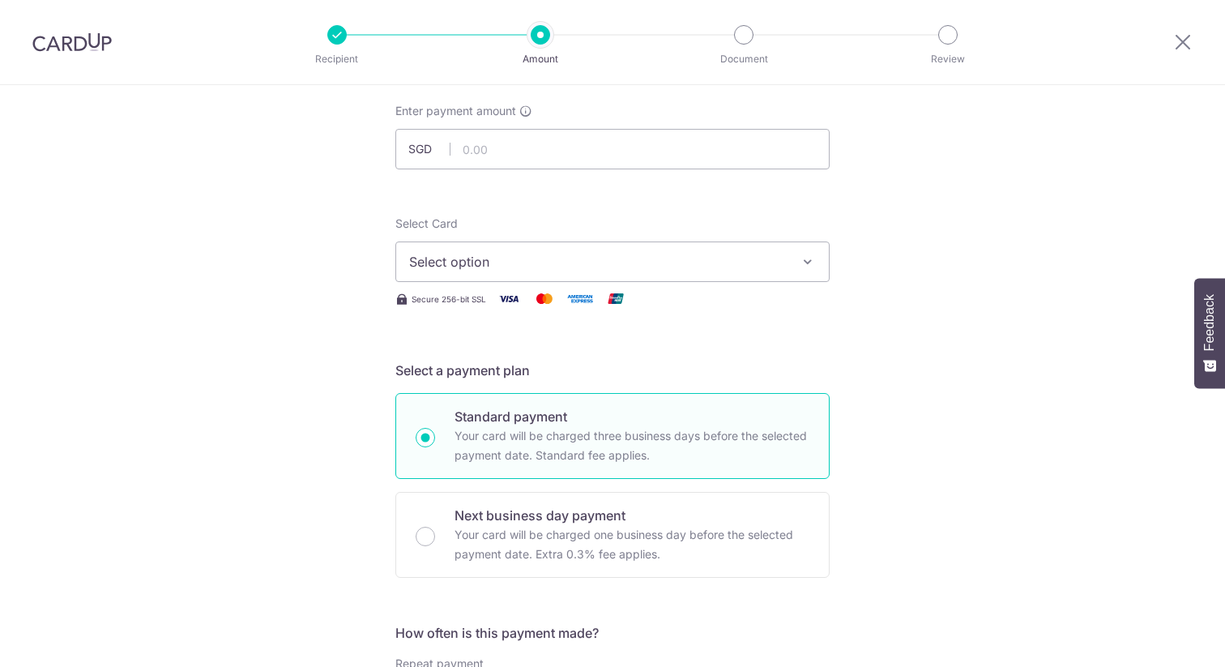
scroll to position [94, 0]
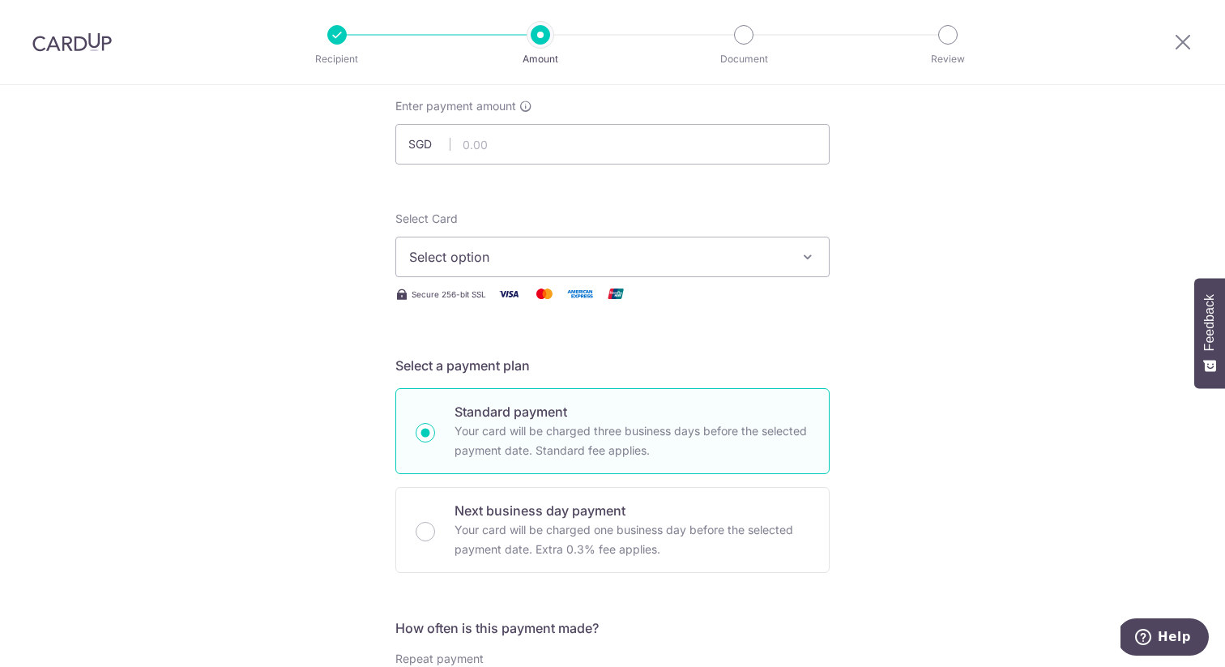
click at [446, 260] on span "Select option" at bounding box center [597, 256] width 377 height 19
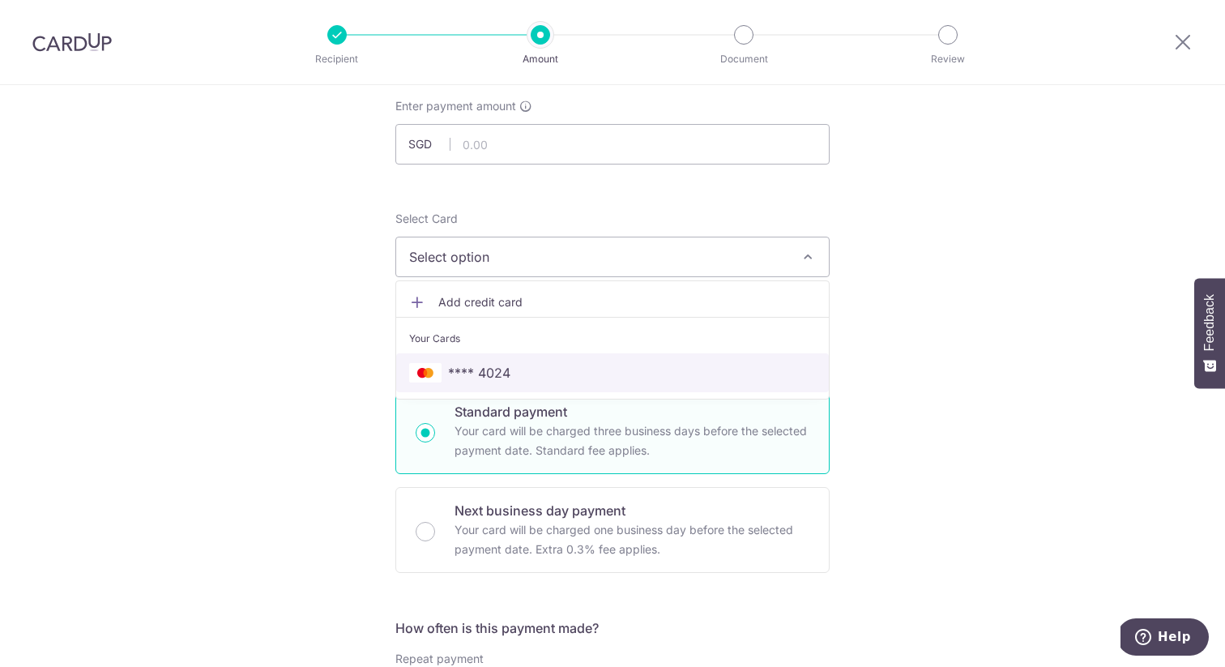
drag, startPoint x: 454, startPoint y: 372, endPoint x: 454, endPoint y: 335, distance: 36.5
click at [454, 372] on span "**** 4024" at bounding box center [479, 372] width 62 height 19
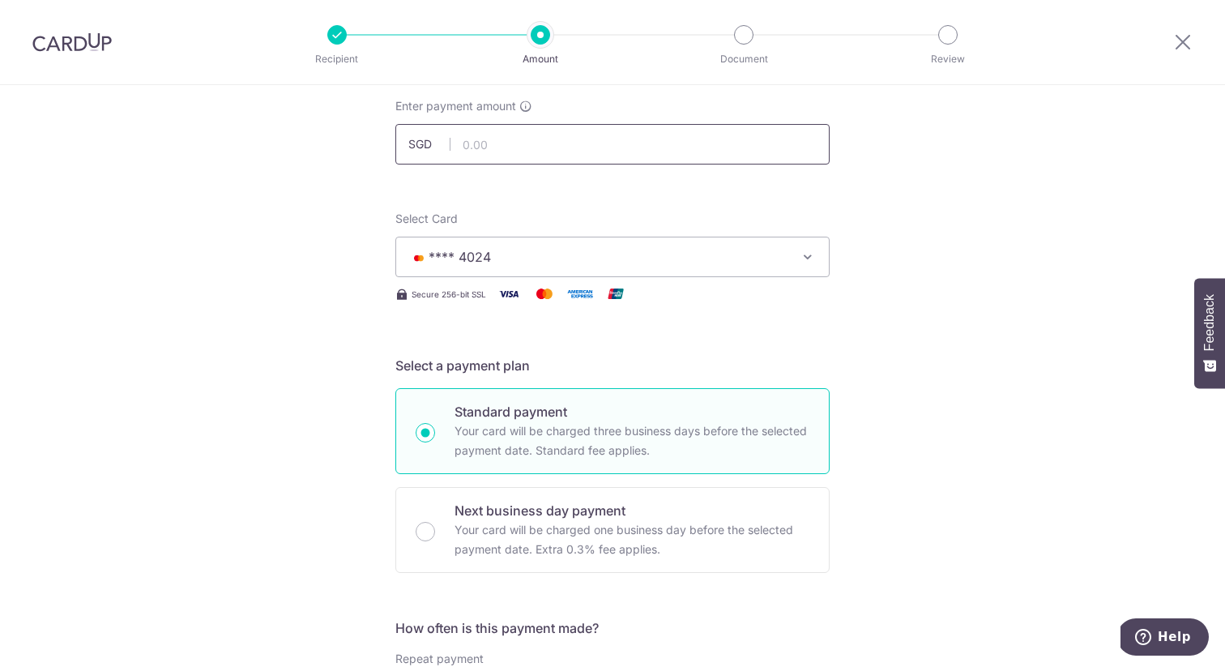
click at [513, 149] on input "text" at bounding box center [612, 144] width 434 height 41
type input "2,700.00"
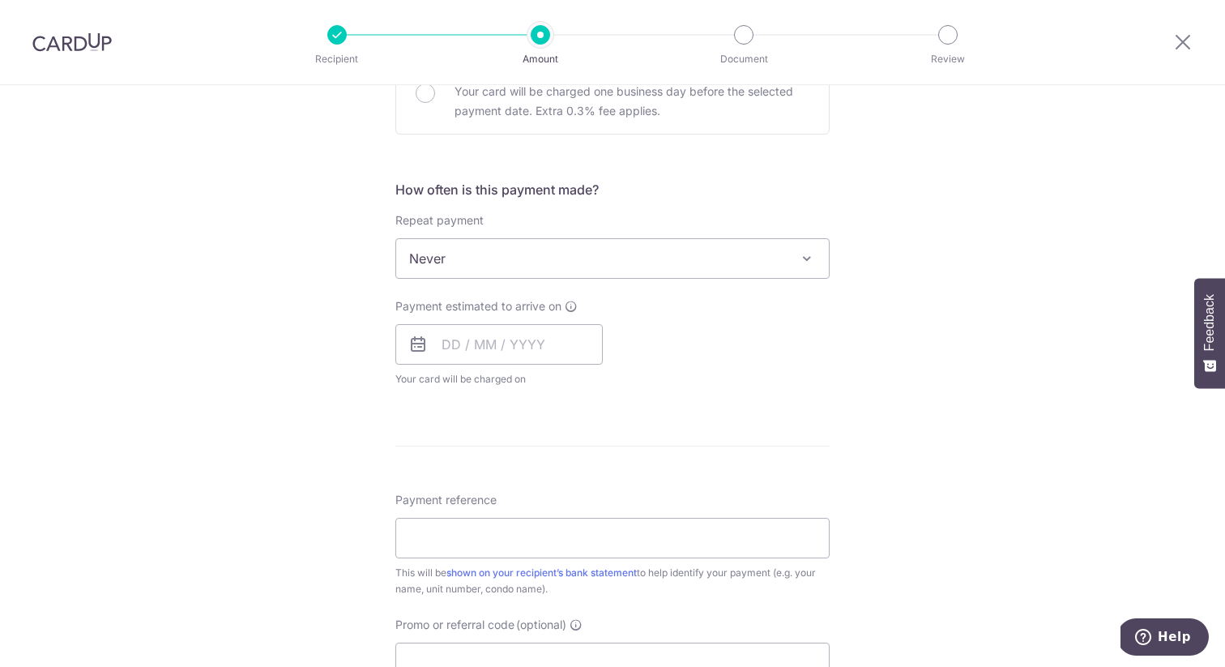
scroll to position [567, 0]
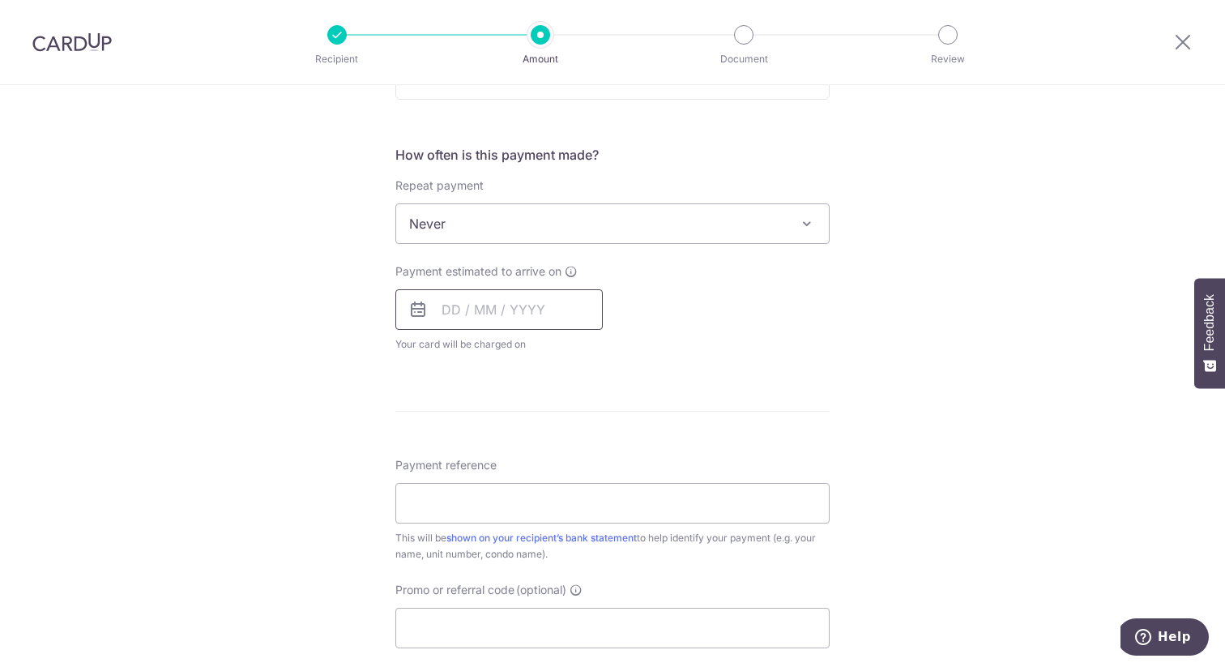
click at [469, 305] on input "text" at bounding box center [498, 309] width 207 height 41
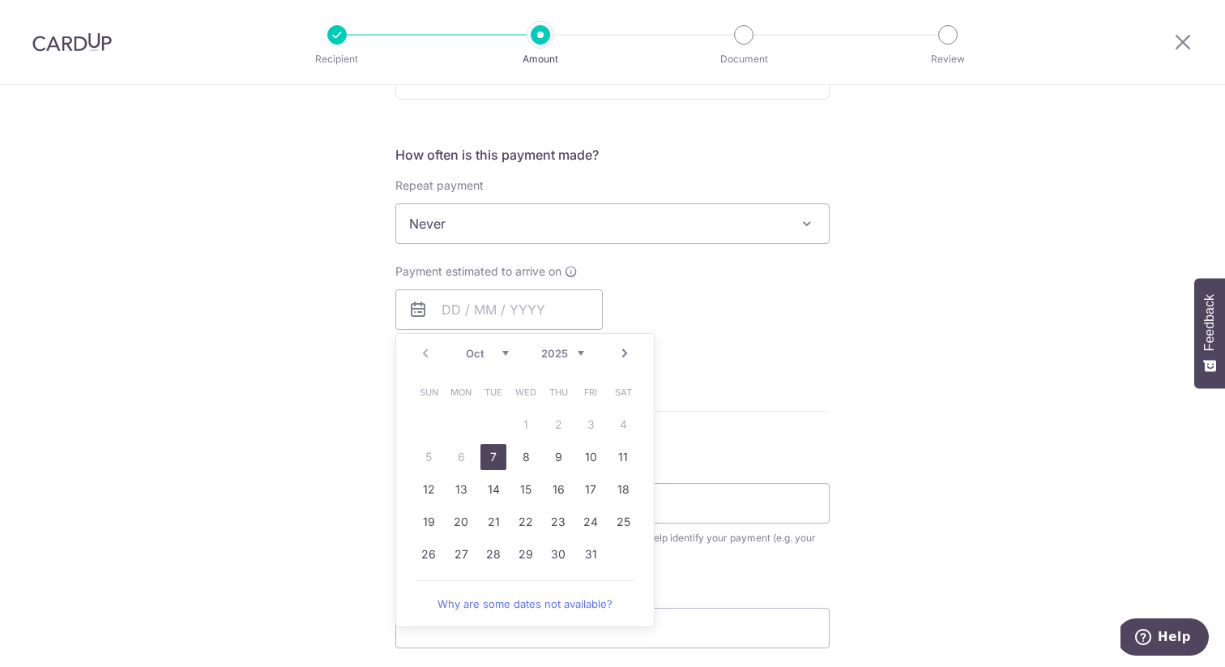
click at [326, 365] on div "Tell us more about your payment Enter payment amount SGD 2,700.00 2700.00 Selec…" at bounding box center [612, 250] width 1225 height 1465
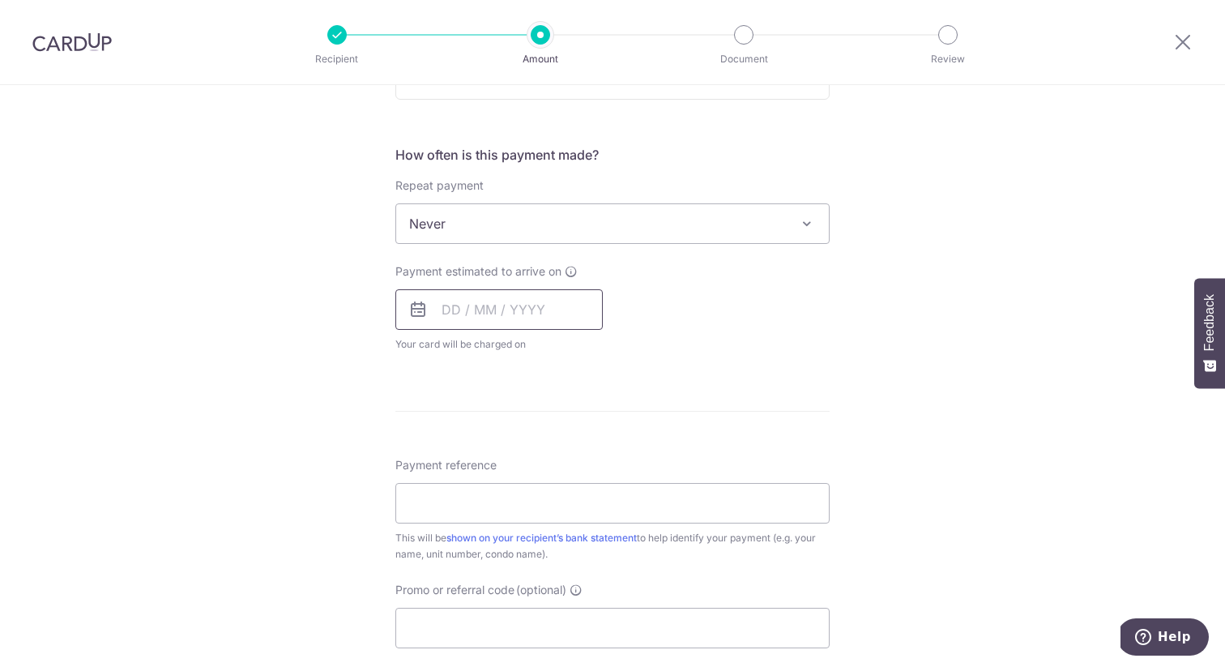
click at [536, 316] on input "text" at bounding box center [498, 309] width 207 height 41
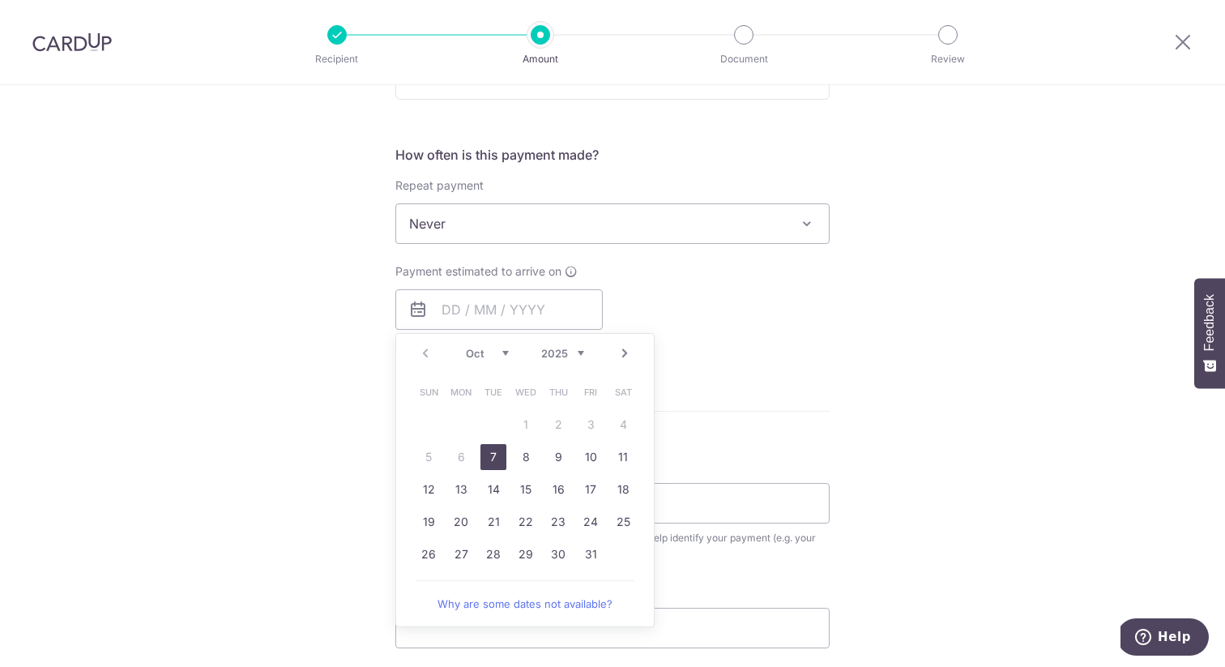
click at [569, 356] on select "2025 2026 2027 2028 2029 2030 2031 2032 2033 2034 2035" at bounding box center [562, 353] width 43 height 13
click at [541, 347] on select "2025 2026 2027 2028 2029 2030 2031 2032 2033 2034 2035" at bounding box center [562, 353] width 43 height 13
click at [428, 488] on link "12" at bounding box center [429, 489] width 26 height 26
type input "12/10/2025"
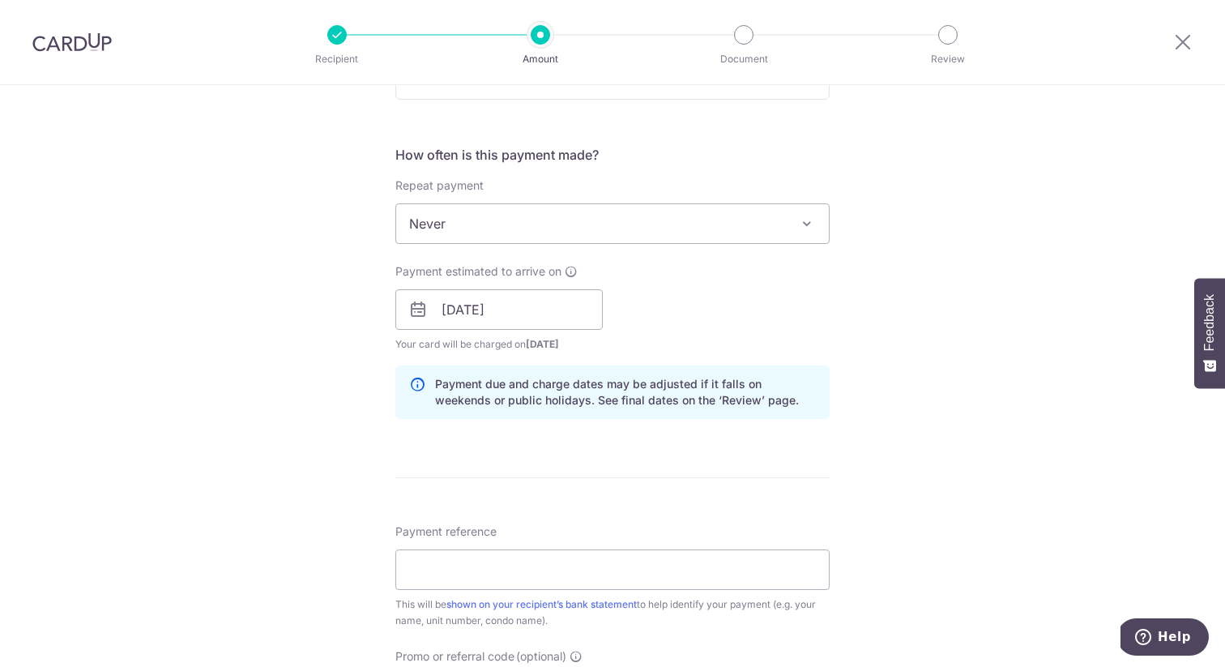
click at [283, 488] on div "Tell us more about your payment Enter payment amount SGD 2,700.00 2700.00 Selec…" at bounding box center [612, 284] width 1225 height 1532
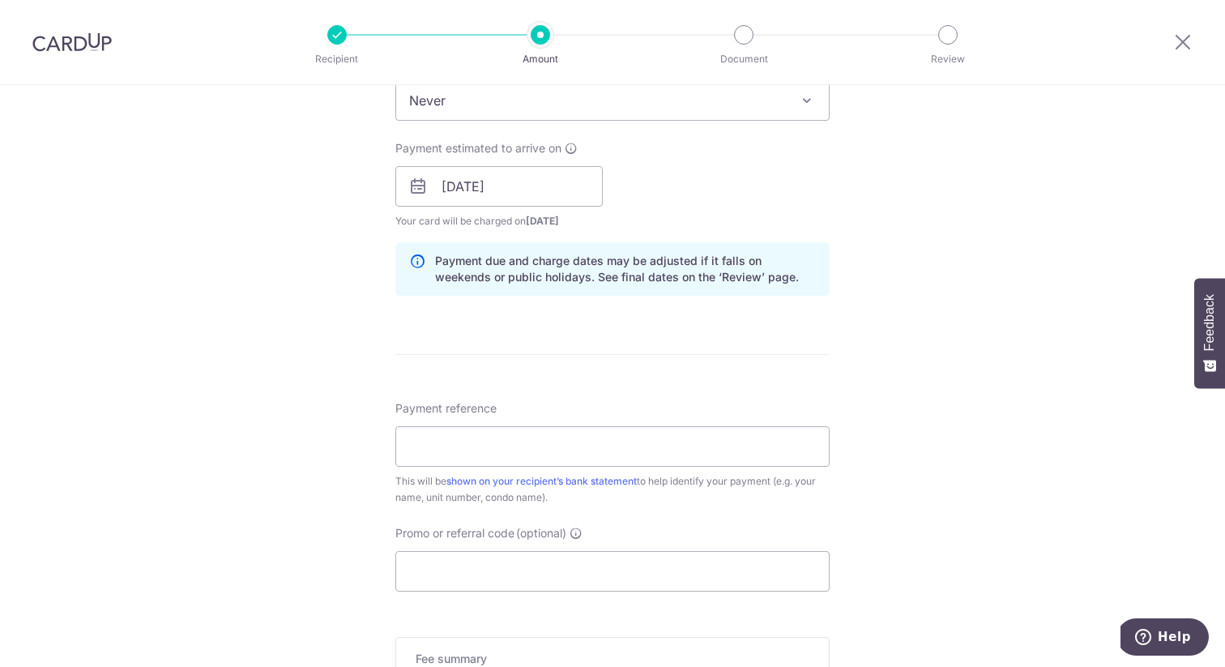
scroll to position [804, 0]
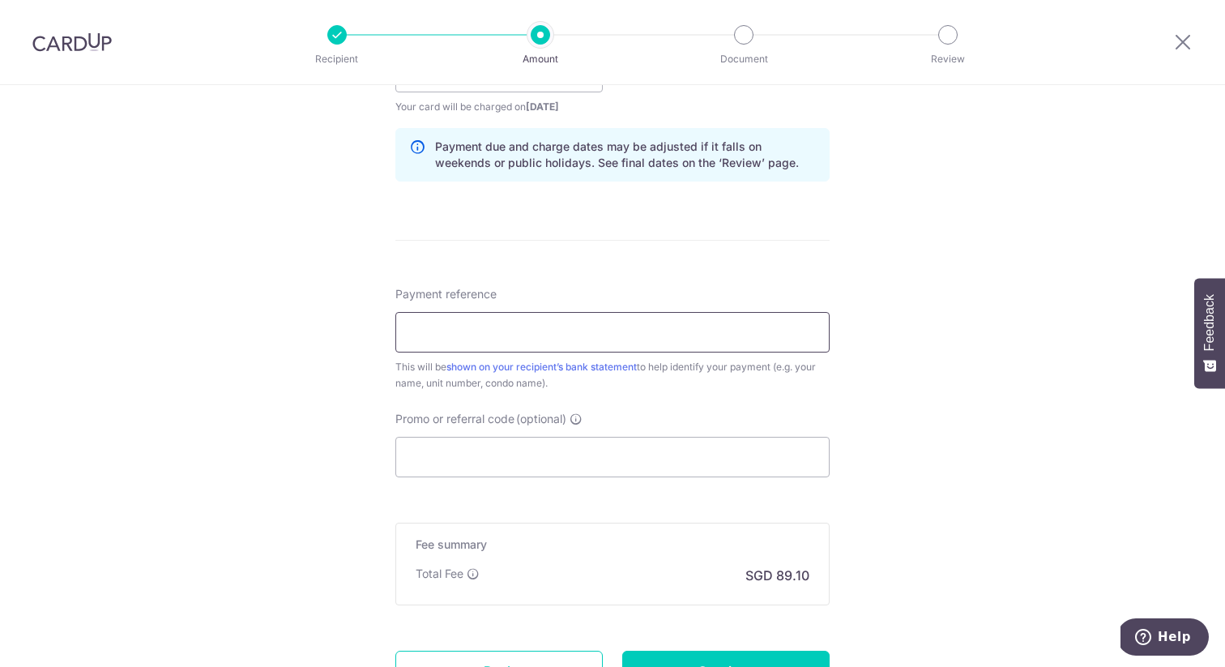
click at [461, 326] on input "Payment reference" at bounding box center [612, 332] width 434 height 41
type input "HO JAI YOON"
click at [345, 415] on div "Tell us more about your payment Enter payment amount SGD 2,700.00 2700.00 Selec…" at bounding box center [612, 47] width 1225 height 1532
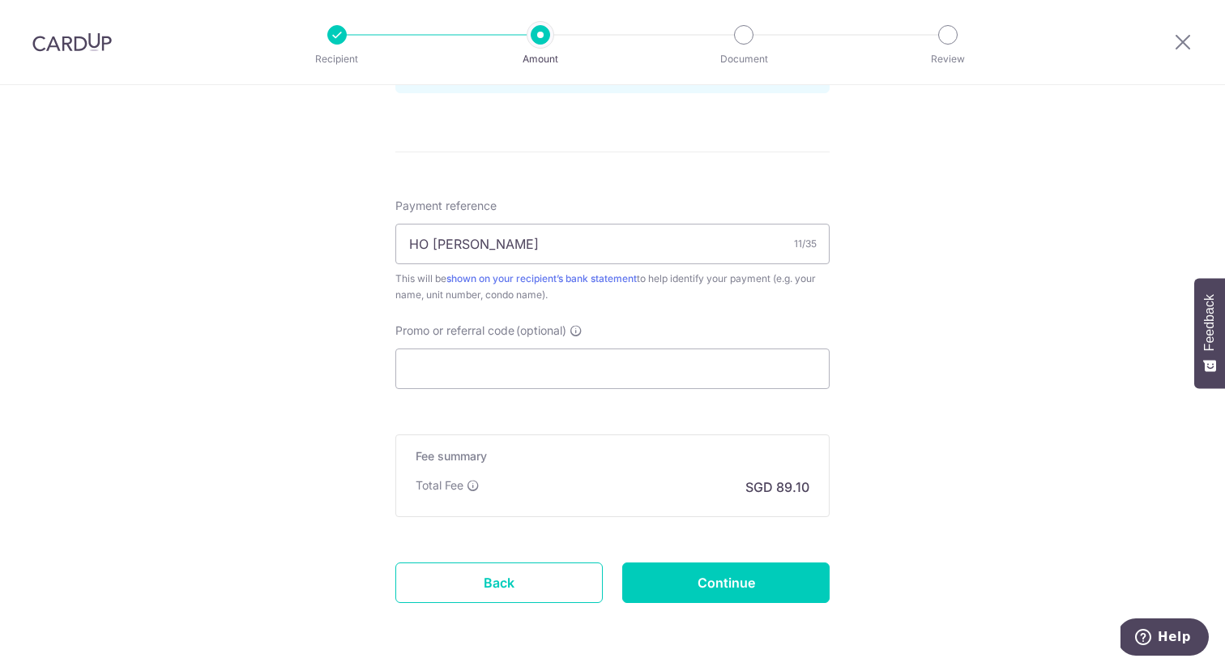
scroll to position [950, 0]
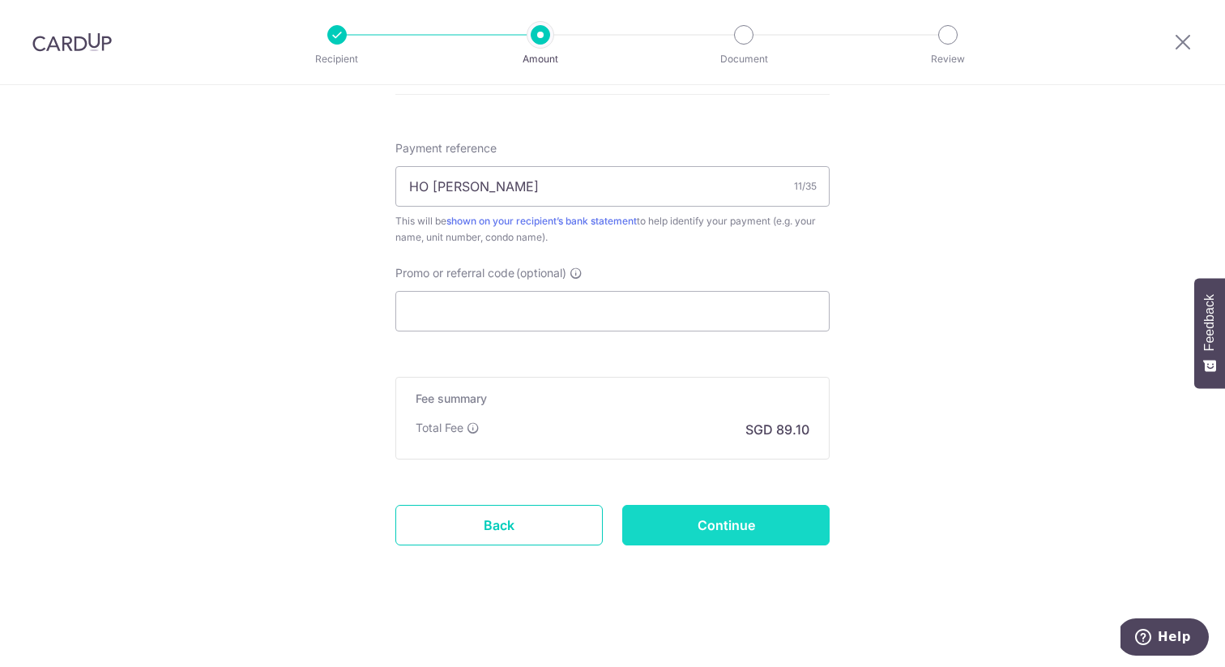
click at [700, 535] on input "Continue" at bounding box center [725, 525] width 207 height 41
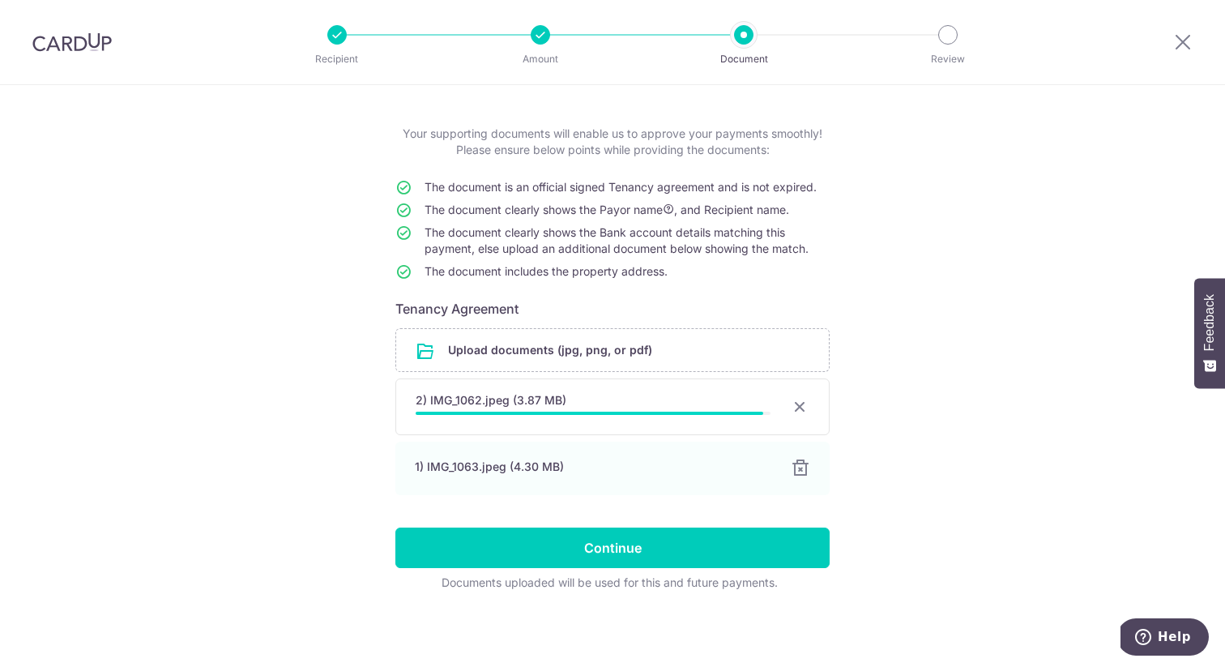
scroll to position [63, 0]
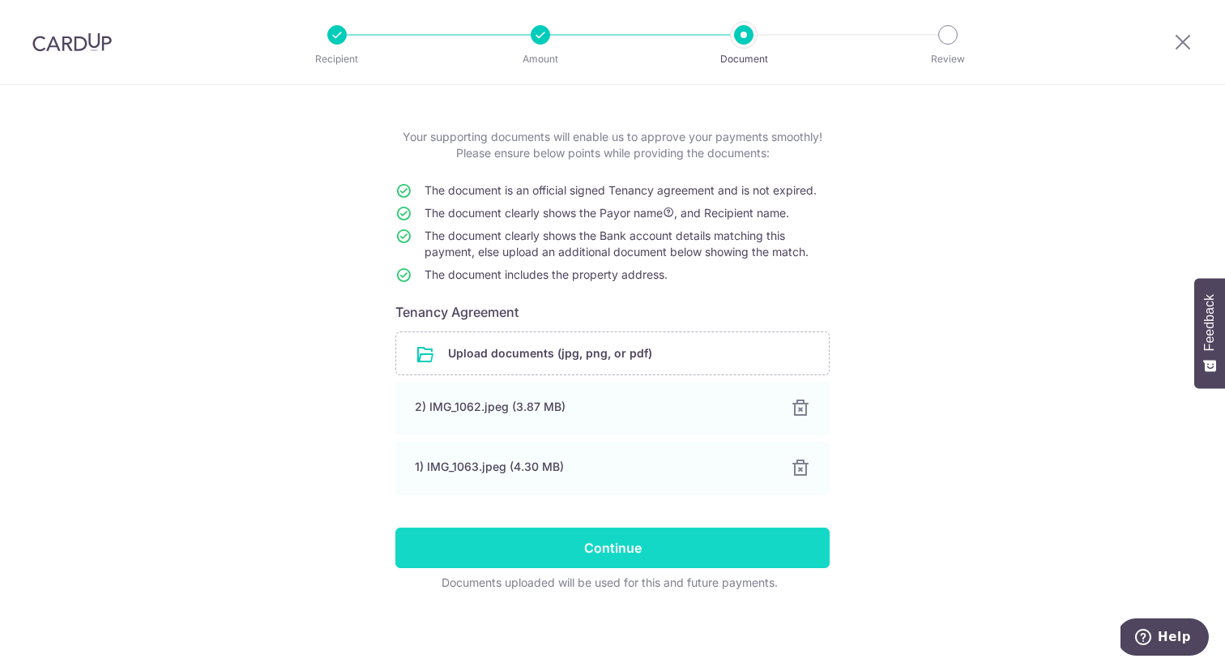
click at [488, 541] on input "Continue" at bounding box center [612, 547] width 434 height 41
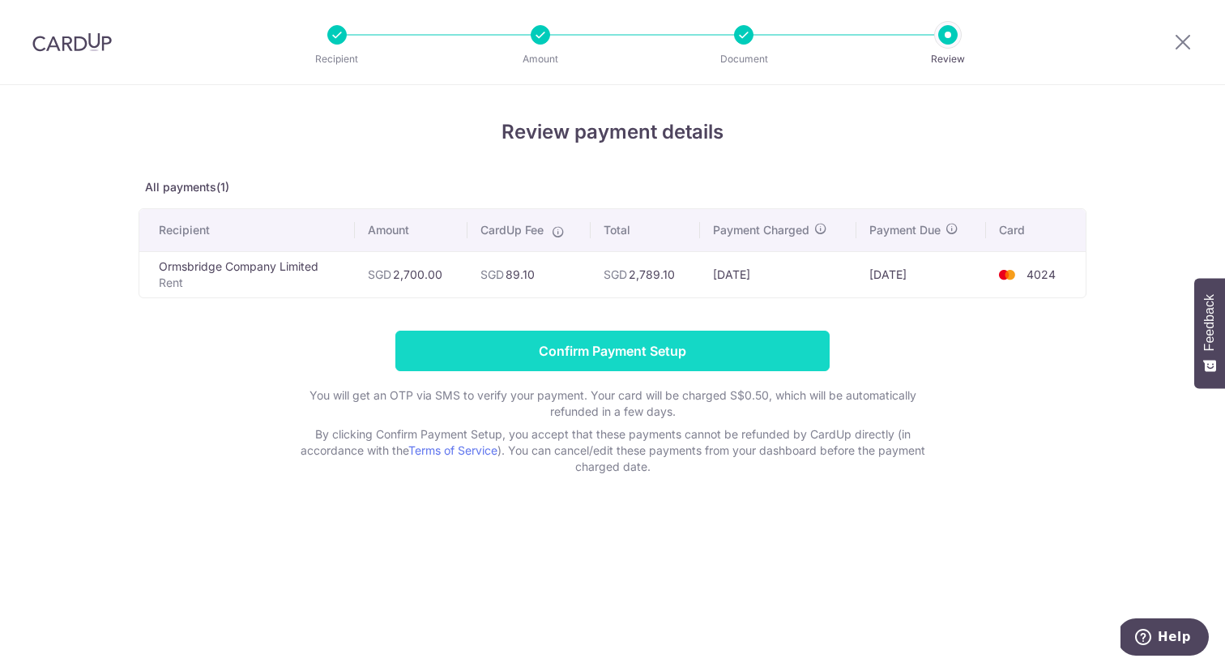
click at [549, 357] on input "Confirm Payment Setup" at bounding box center [612, 350] width 434 height 41
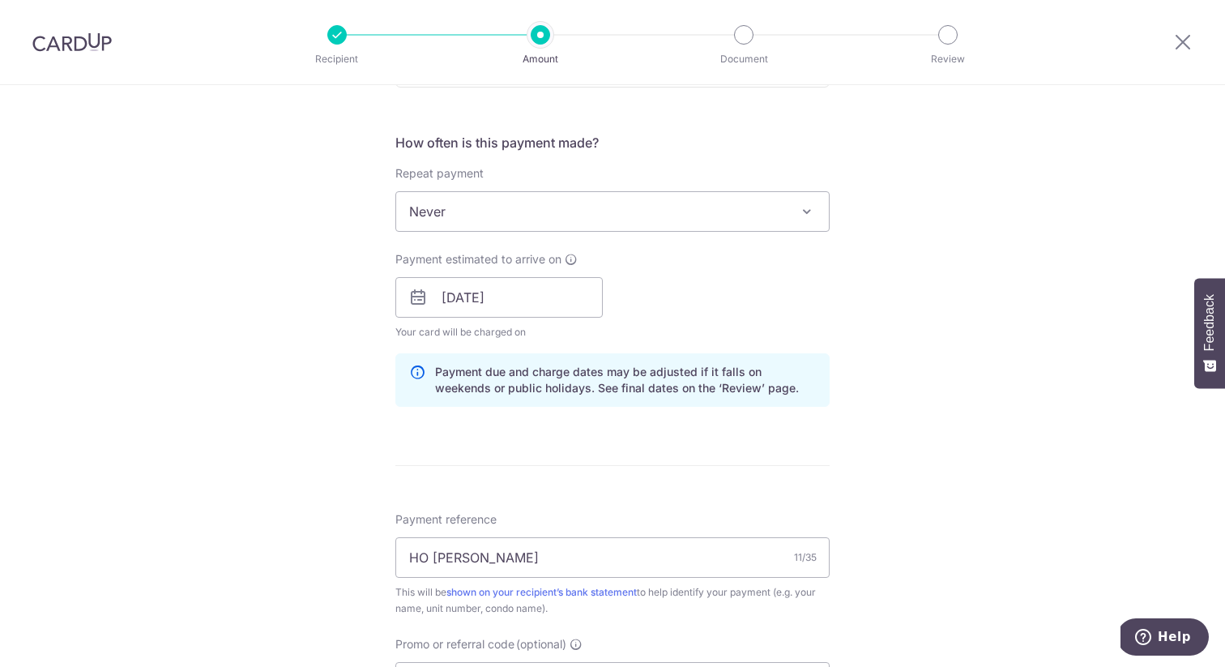
scroll to position [650, 0]
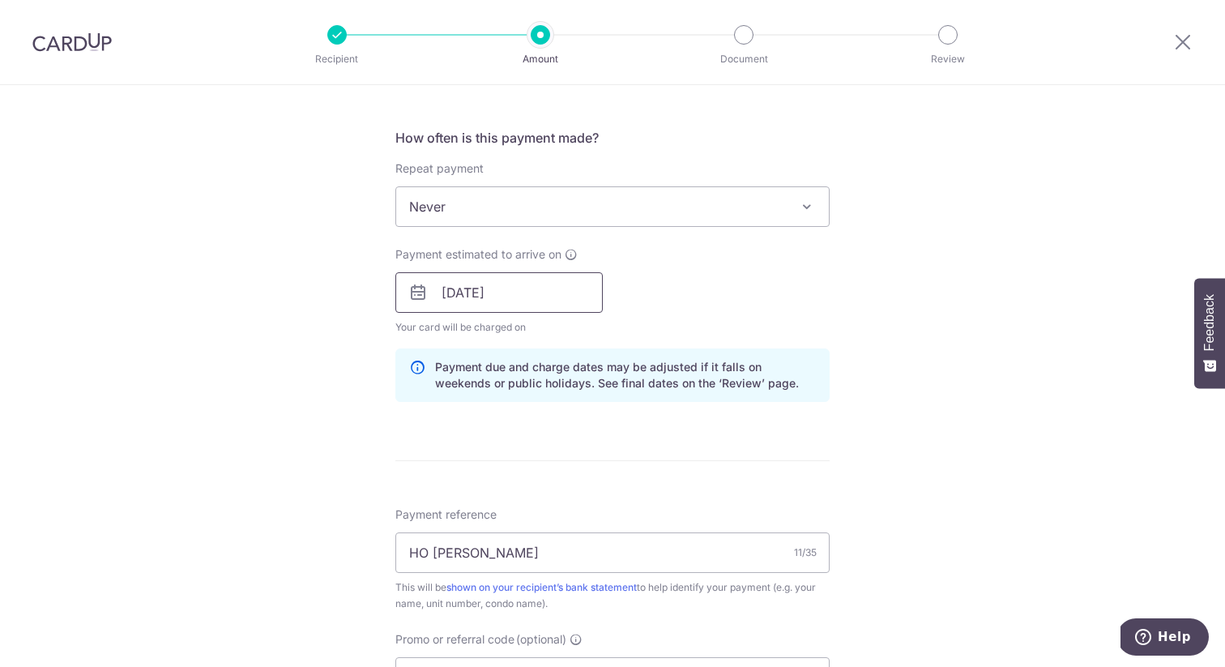
click at [495, 292] on input "[DATE]" at bounding box center [498, 292] width 207 height 41
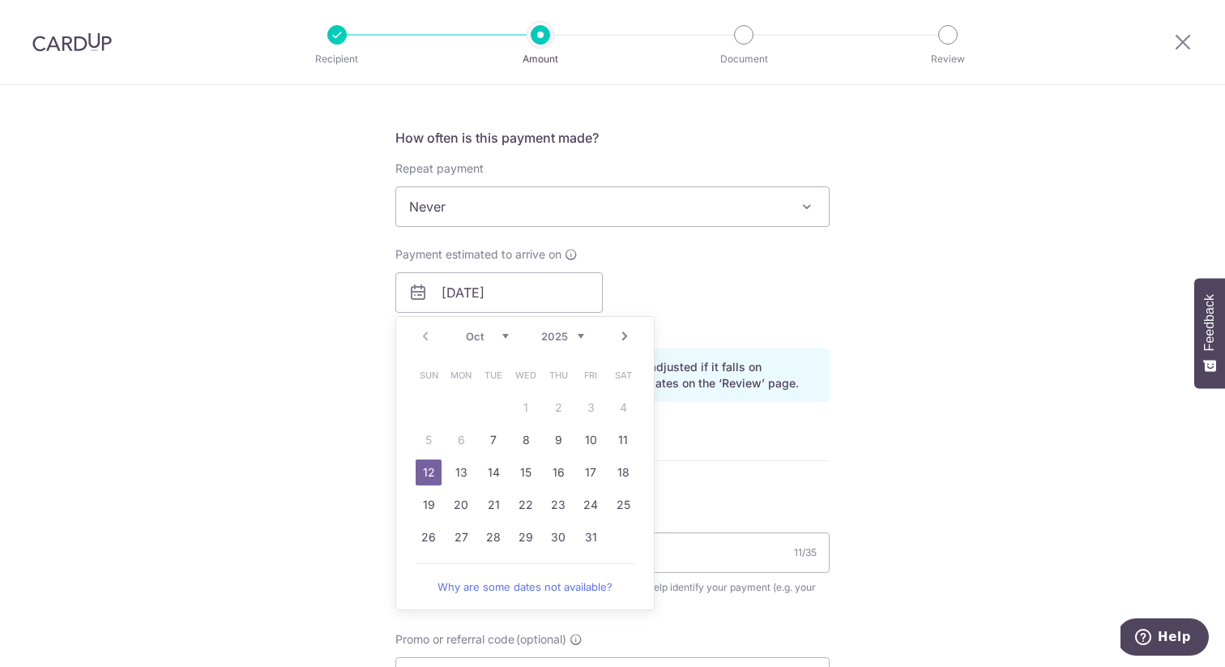
click at [424, 437] on table "Sun Mon Tue Wed Thu Fri Sat 1 2 3 4 5 6 7 8 9 10 11 12 13 14 15 16 17 18 19 20 …" at bounding box center [525, 456] width 227 height 194
click at [421, 439] on table "Sun Mon Tue Wed Thu Fri Sat 1 2 3 4 5 6 7 8 9 10 11 12 13 14 15 16 17 18 19 20 …" at bounding box center [525, 456] width 227 height 194
click at [423, 446] on table "Sun Mon Tue Wed Thu Fri Sat 1 2 3 4 5 6 7 8 9 10 11 12 13 14 15 16 17 18 19 20 …" at bounding box center [525, 456] width 227 height 194
click at [483, 440] on link "7" at bounding box center [493, 440] width 26 height 26
type input "07/10/2025"
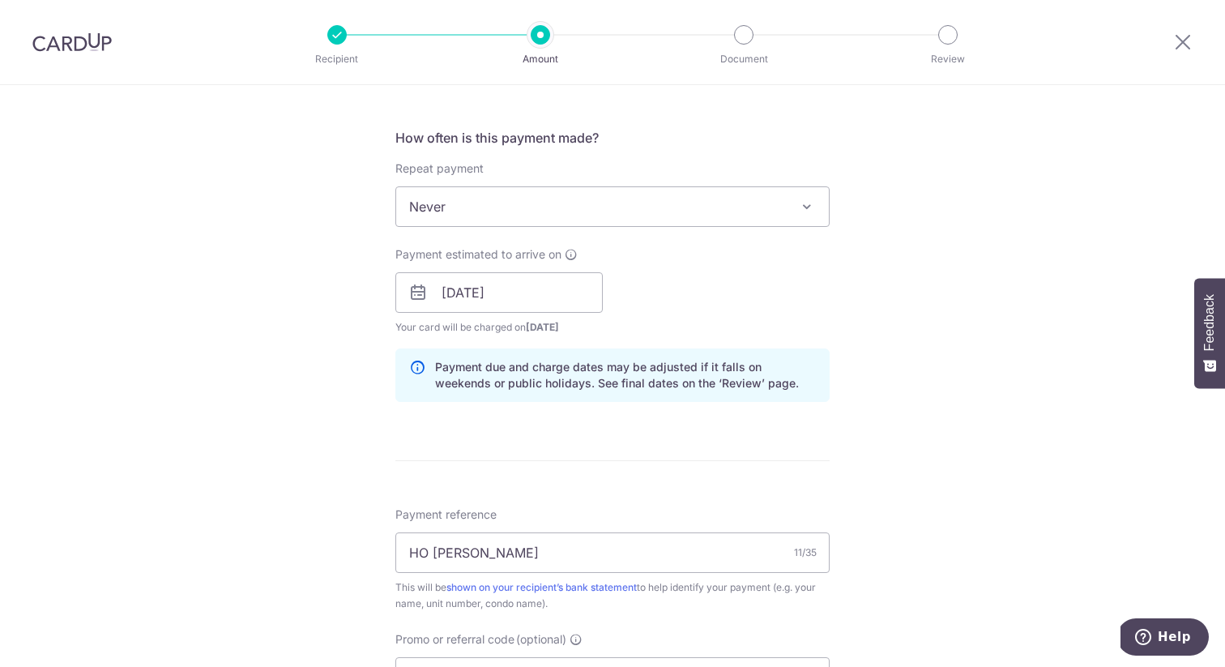
click at [329, 420] on div "Tell us more about your payment Enter payment amount SGD 2,700.00 2700.00 Unabl…" at bounding box center [612, 234] width 1225 height 1598
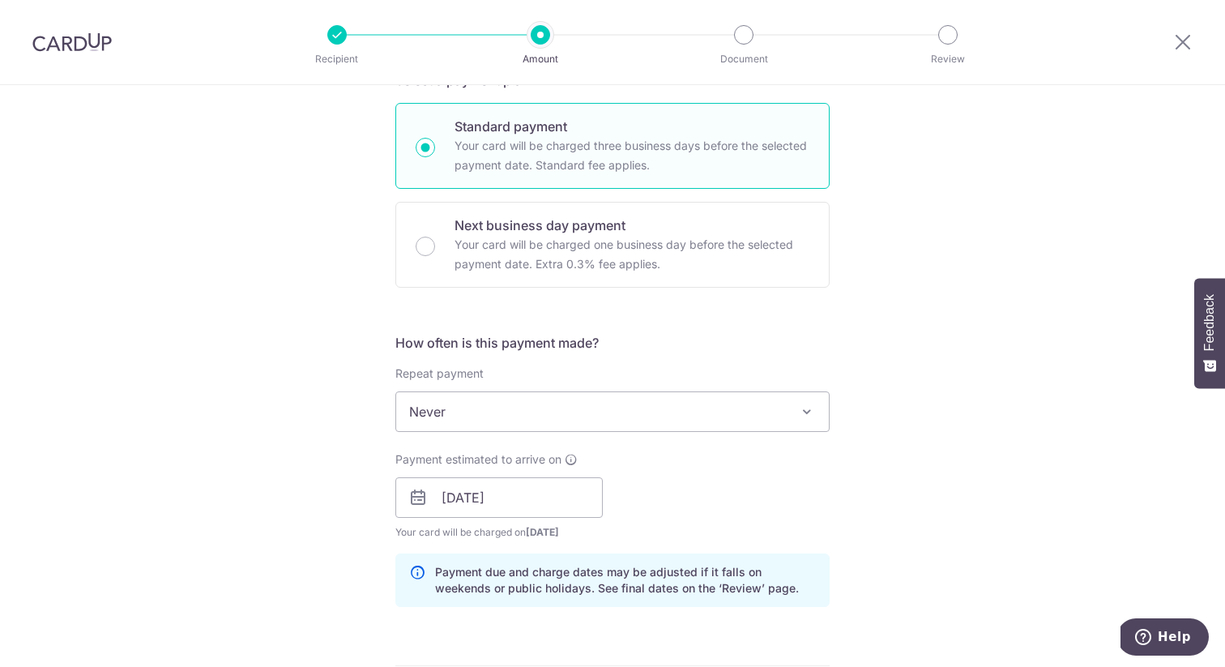
scroll to position [381, 0]
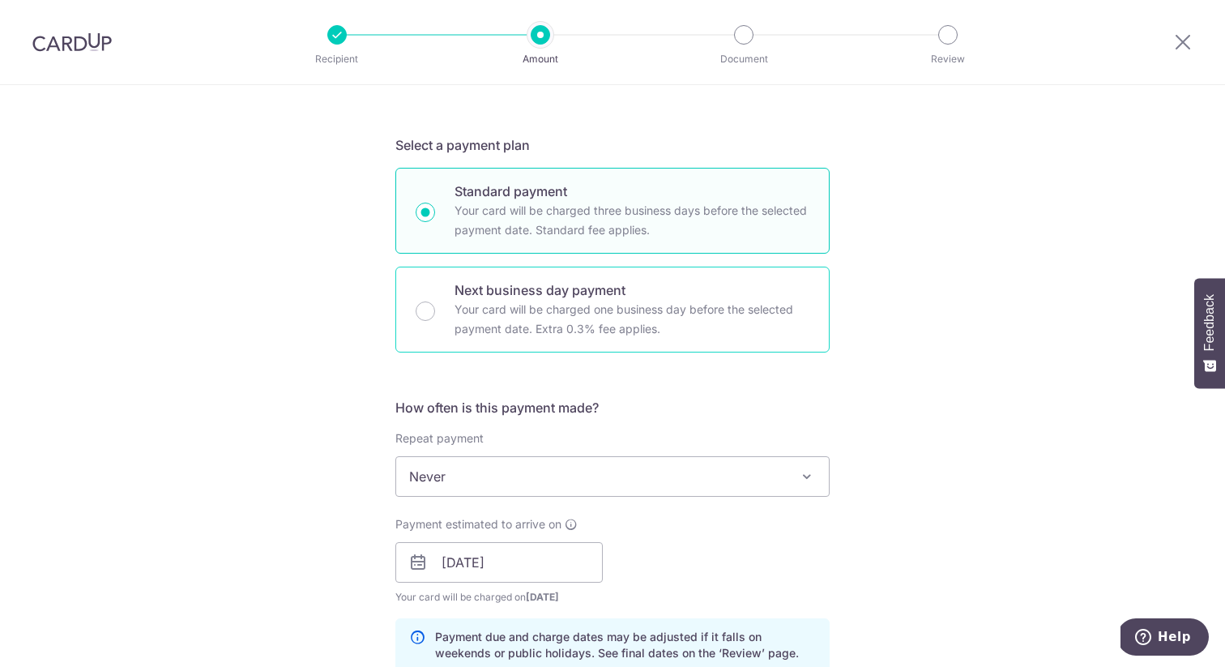
click at [446, 309] on div "Next business day payment Your card will be charged one business day before the…" at bounding box center [612, 309] width 434 height 86
radio input "false"
radio input "true"
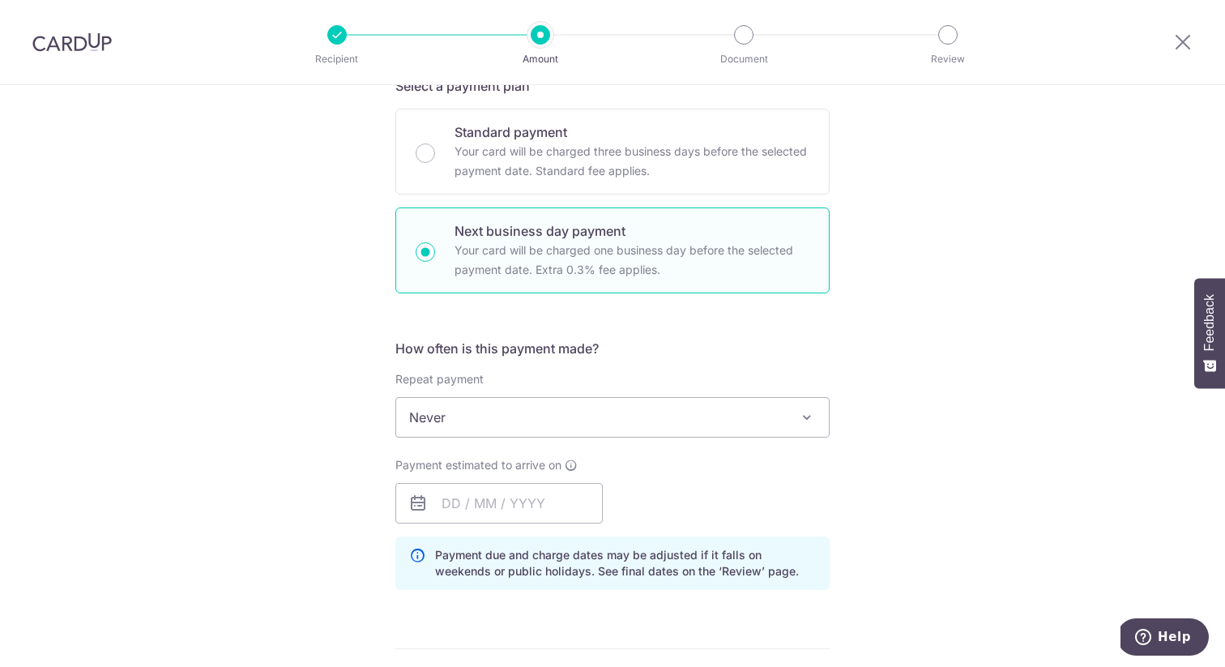
scroll to position [545, 0]
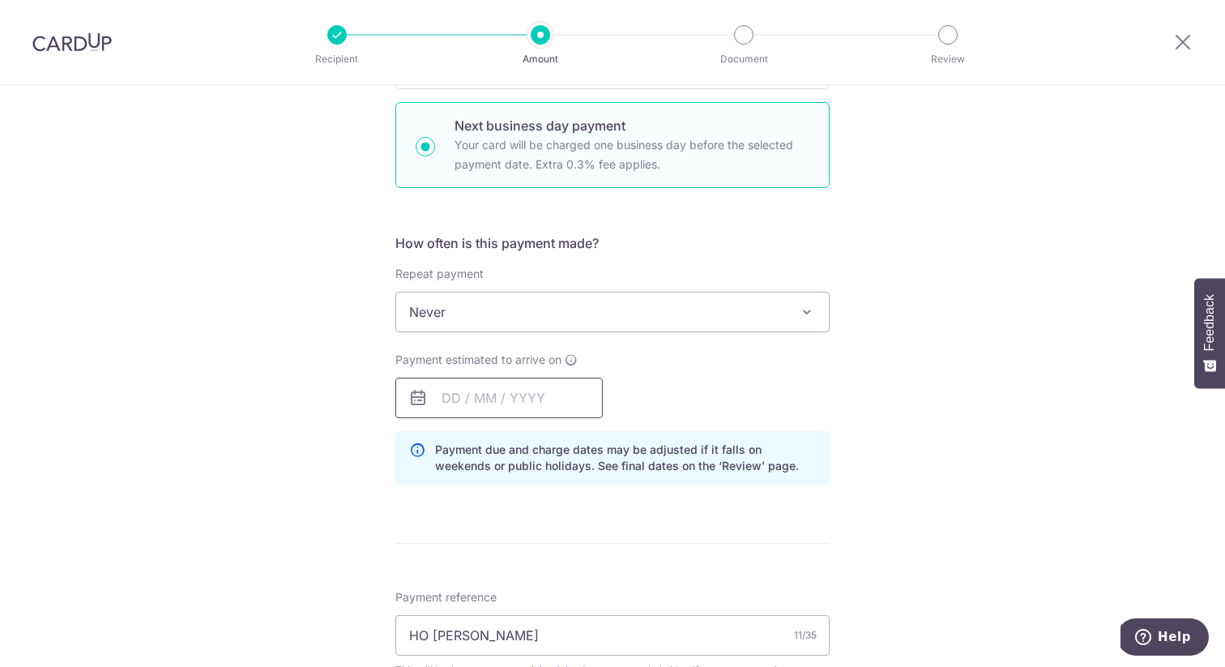
click at [450, 399] on input "text" at bounding box center [498, 397] width 207 height 41
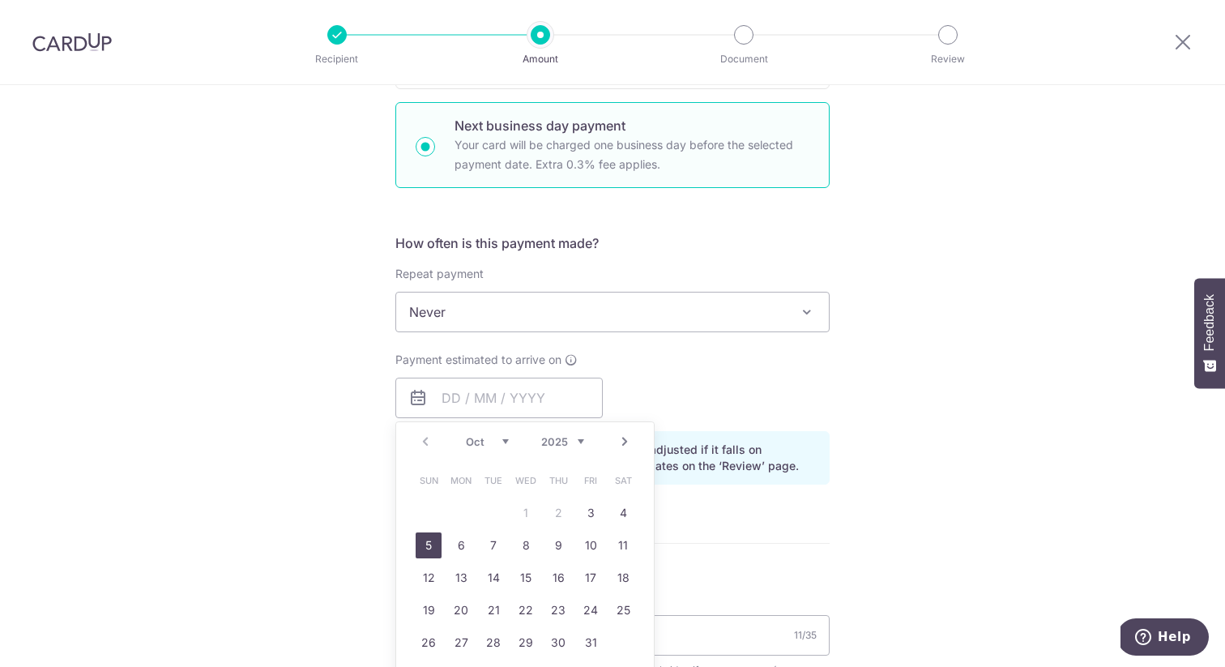
click at [429, 548] on link "5" at bounding box center [429, 545] width 26 height 26
type input "[DATE]"
click at [224, 548] on div "Tell us more about your payment Enter payment amount SGD 2,700.00 2700.00 Unabl…" at bounding box center [612, 327] width 1225 height 1575
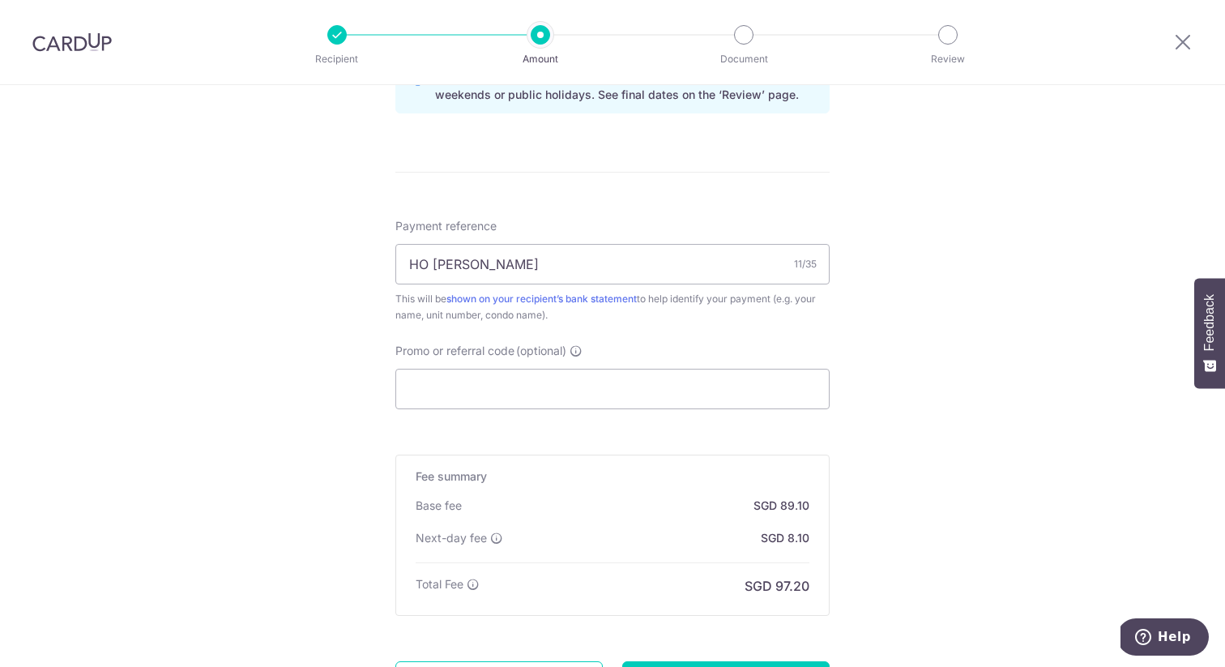
scroll to position [1095, 0]
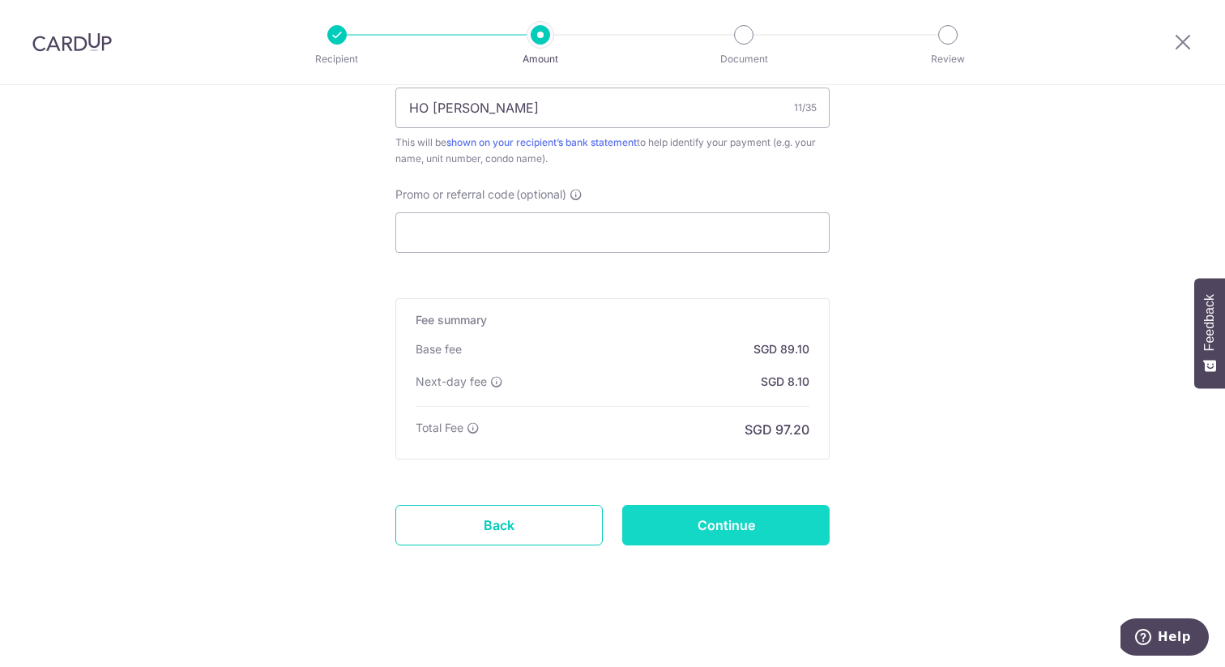
click at [697, 519] on input "Continue" at bounding box center [725, 525] width 207 height 41
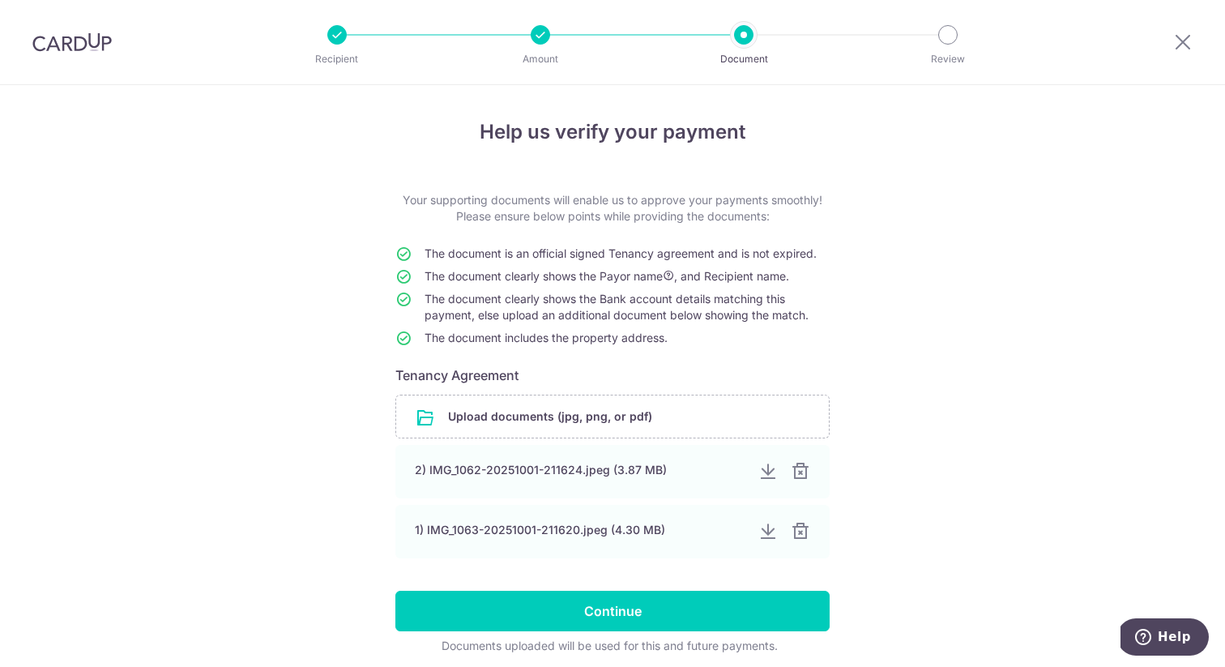
scroll to position [63, 0]
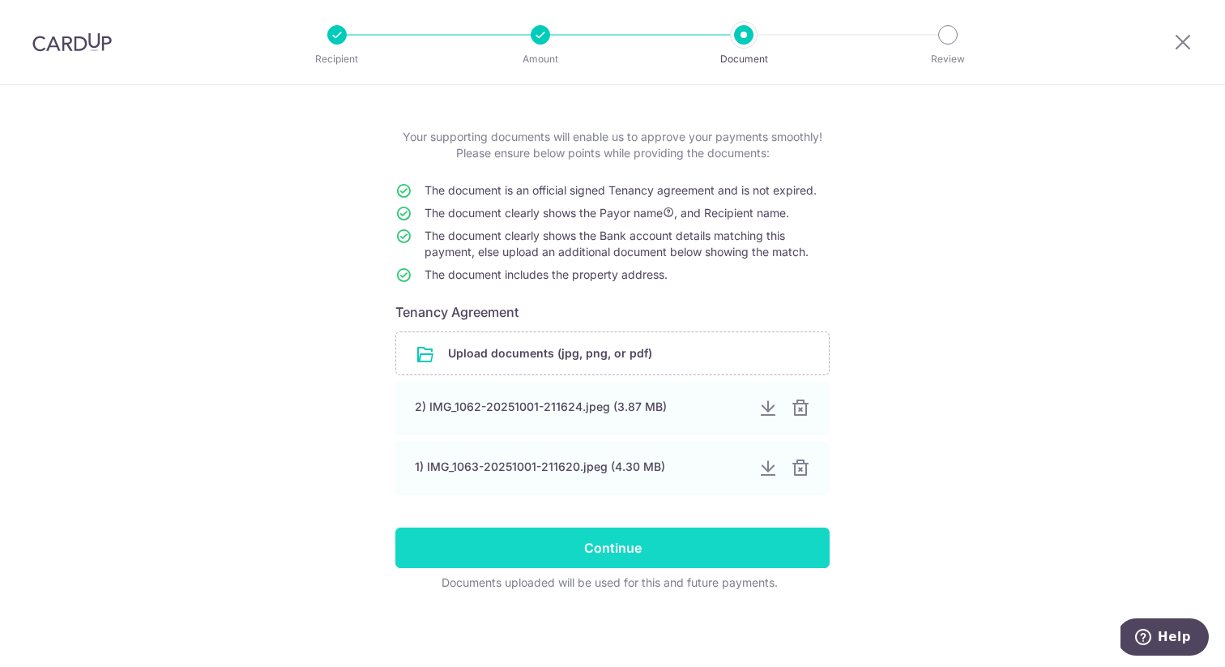
click at [457, 547] on input "Continue" at bounding box center [612, 547] width 434 height 41
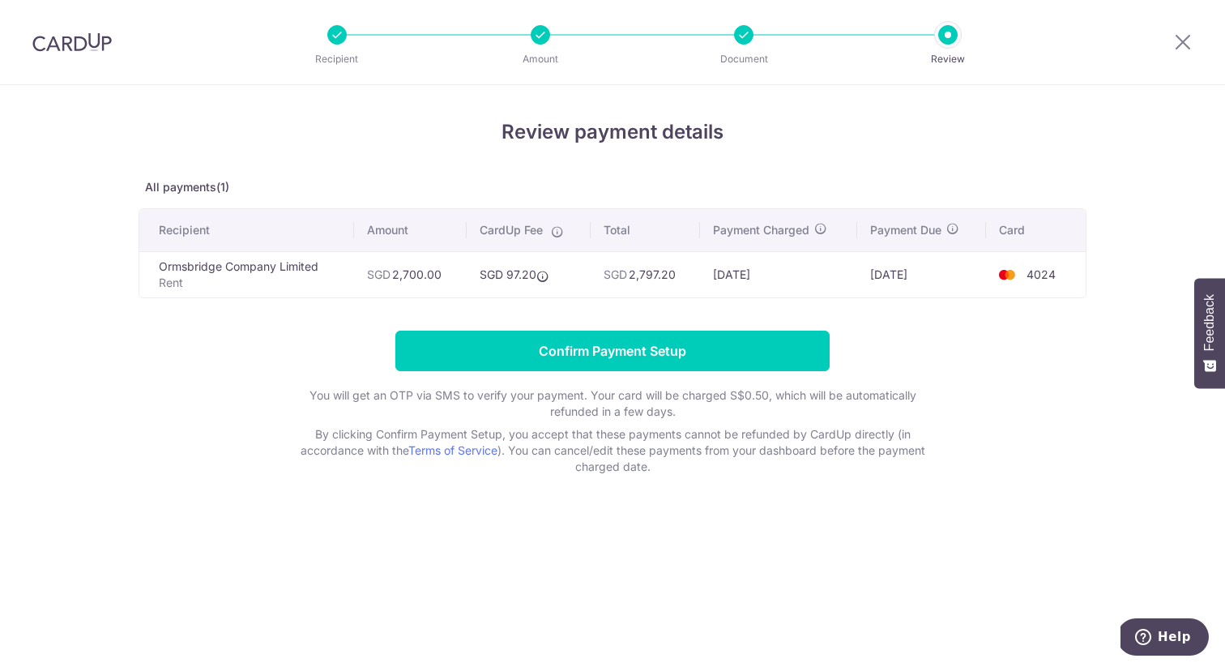
click at [259, 336] on form "Confirm Payment Setup You will get an OTP via SMS to verify your payment. Your …" at bounding box center [613, 402] width 948 height 144
